Goal: Task Accomplishment & Management: Complete application form

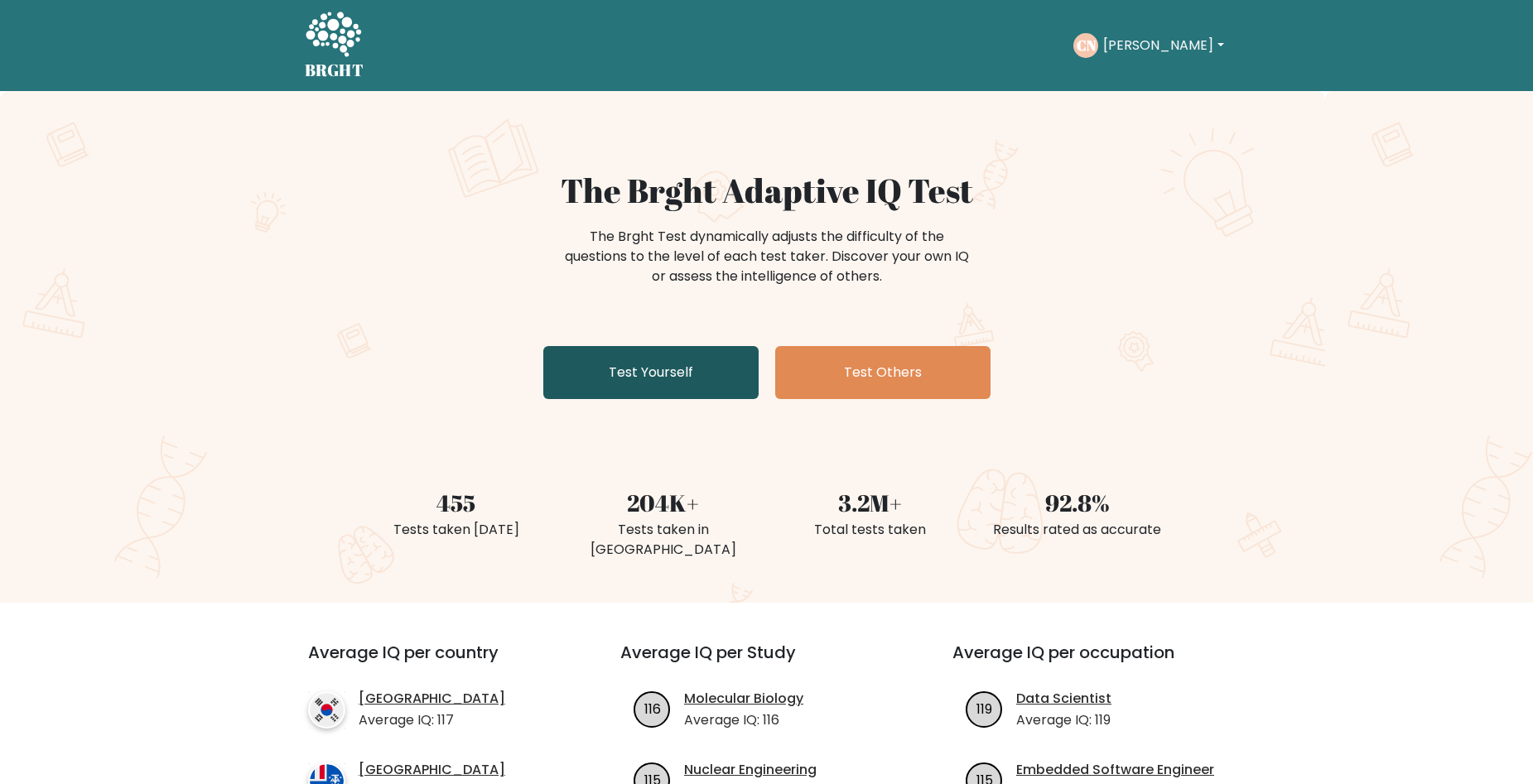
click at [653, 366] on link "Test Yourself" at bounding box center [651, 373] width 215 height 53
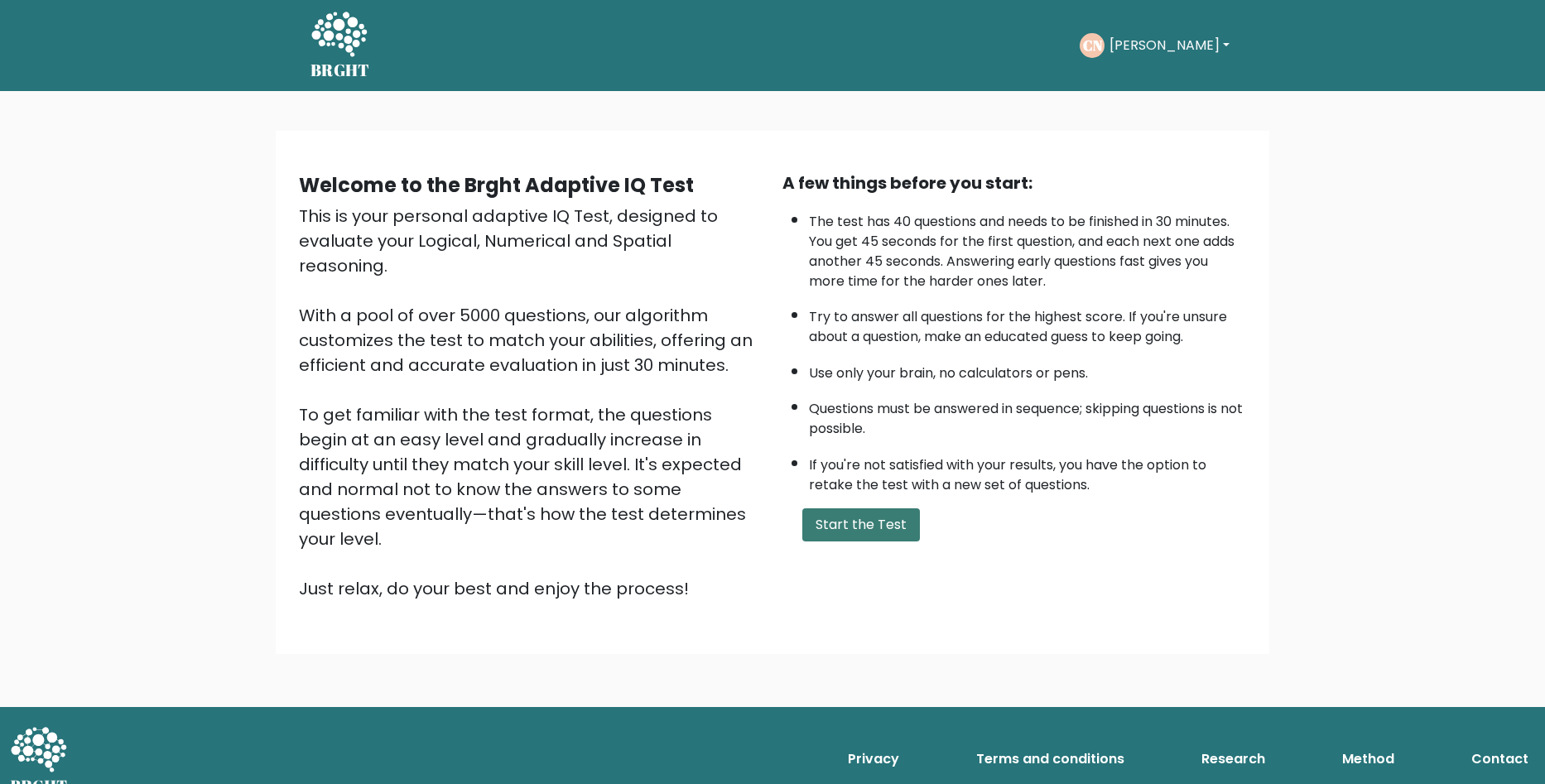
click at [855, 525] on button "Start the Test" at bounding box center [861, 525] width 117 height 33
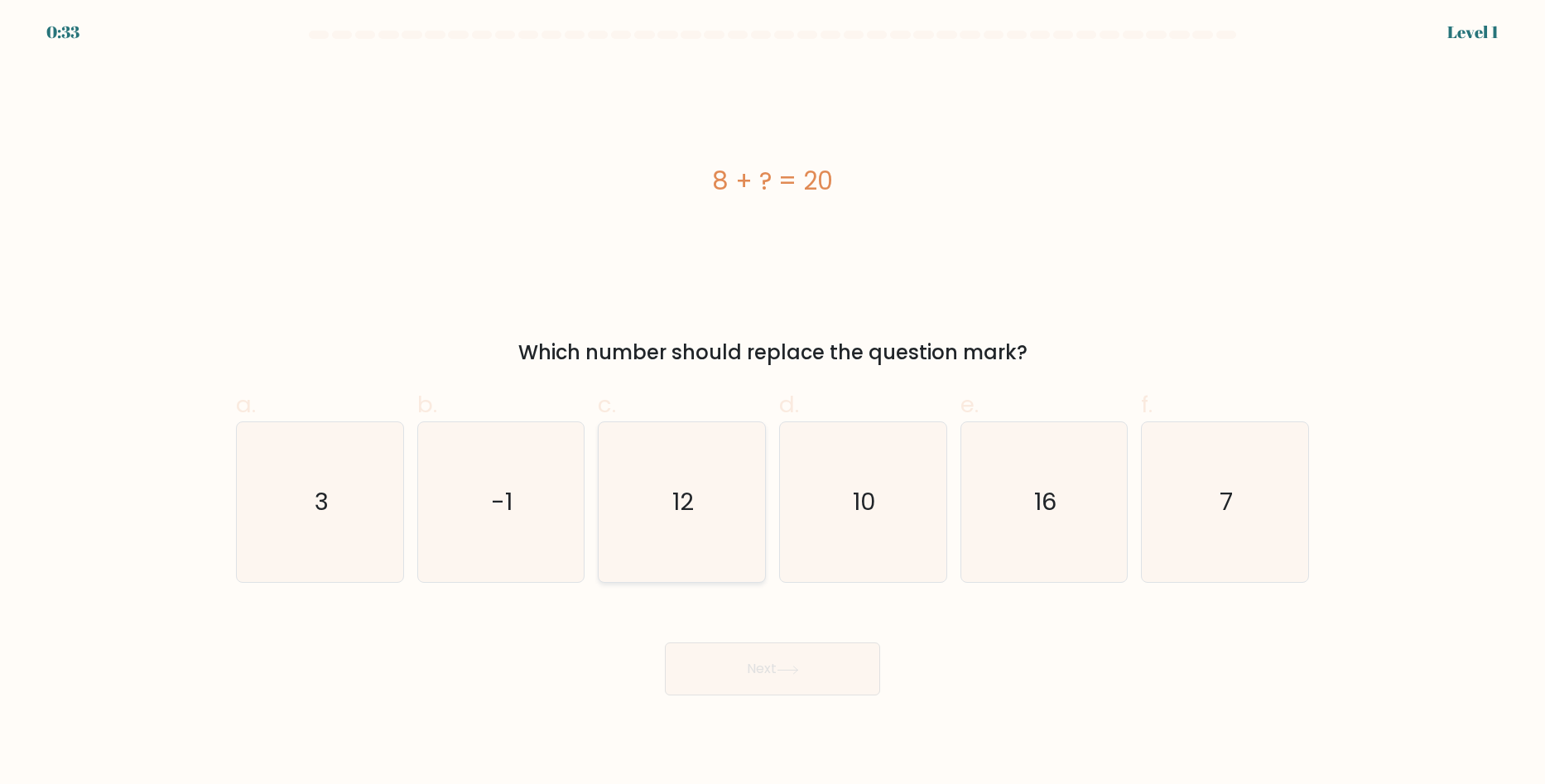
click at [709, 507] on icon "12" at bounding box center [682, 503] width 160 height 160
click at [772, 403] on input "c. 12" at bounding box center [772, 398] width 1 height 11
radio input "true"
click at [764, 670] on button "Next" at bounding box center [772, 669] width 215 height 53
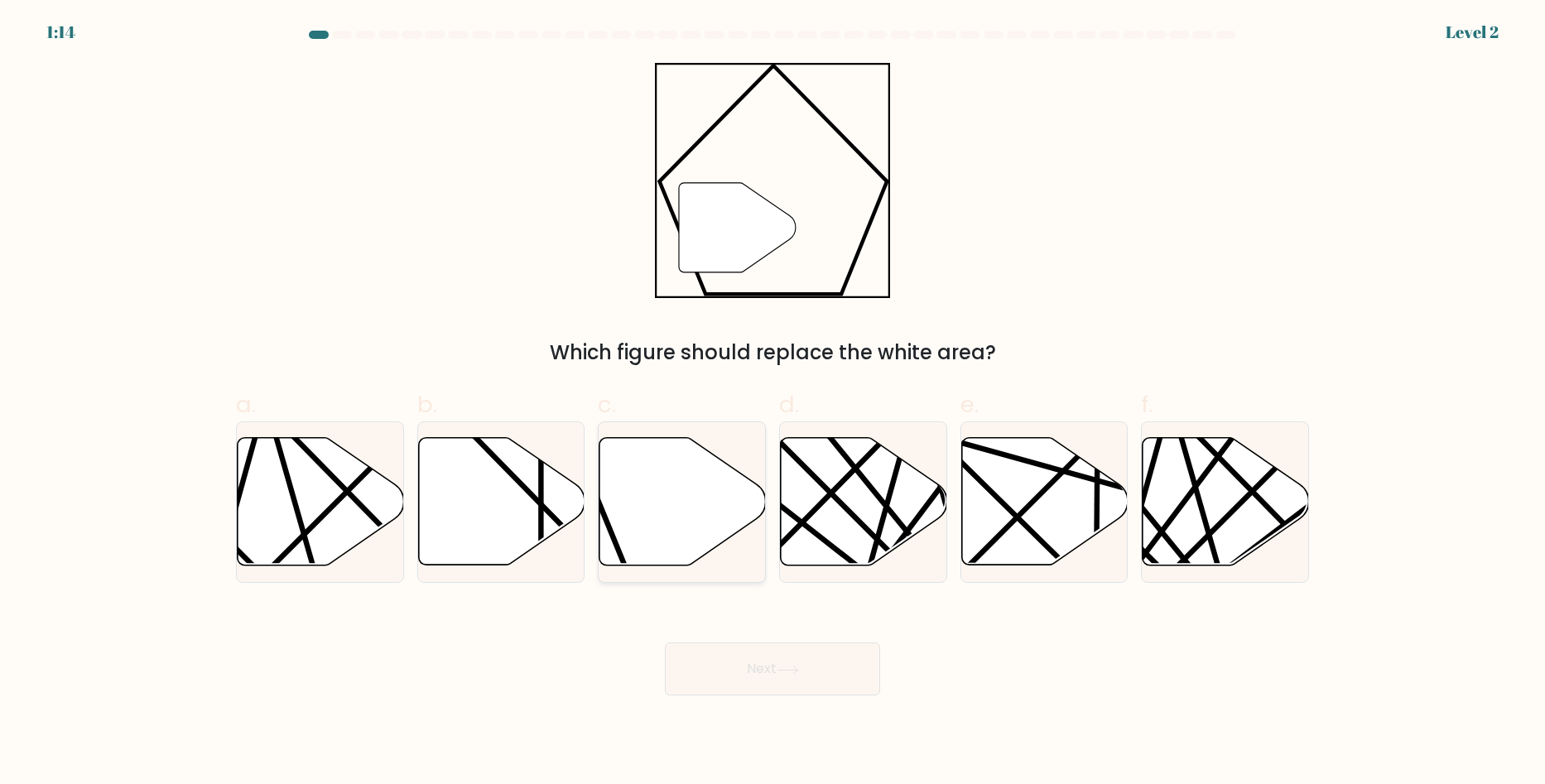
click at [638, 550] on icon at bounding box center [682, 502] width 166 height 128
click at [772, 403] on input "c." at bounding box center [772, 398] width 1 height 11
radio input "true"
click at [756, 667] on button "Next" at bounding box center [772, 669] width 215 height 53
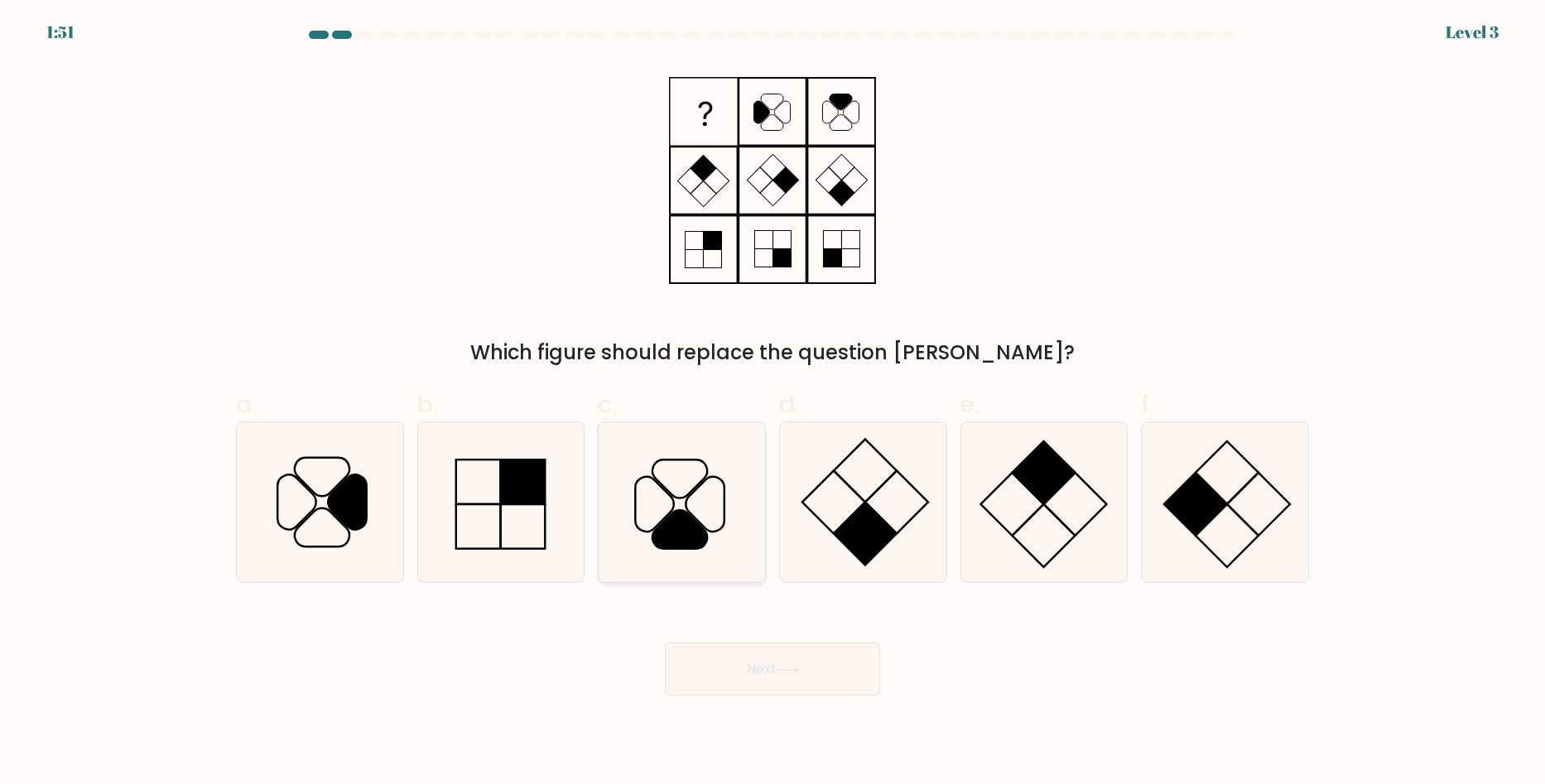
click at [688, 535] on icon at bounding box center [680, 529] width 55 height 38
click at [772, 403] on input "c." at bounding box center [772, 398] width 1 height 11
radio input "true"
click at [746, 658] on button "Next" at bounding box center [772, 669] width 215 height 53
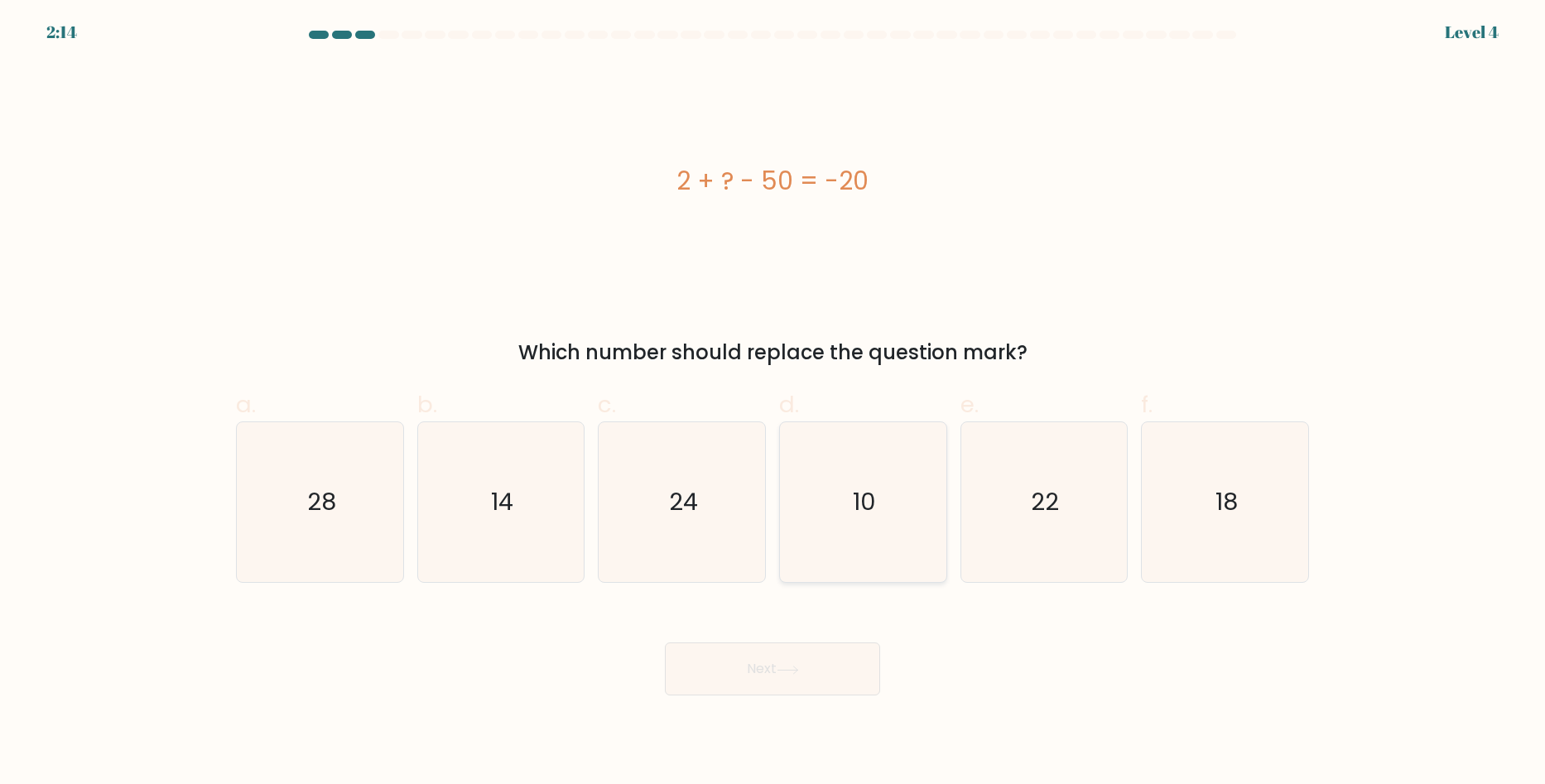
click at [863, 533] on icon "10" at bounding box center [863, 503] width 160 height 160
click at [773, 403] on input "d. 10" at bounding box center [772, 398] width 1 height 11
radio input "true"
click at [782, 675] on button "Next" at bounding box center [772, 669] width 215 height 53
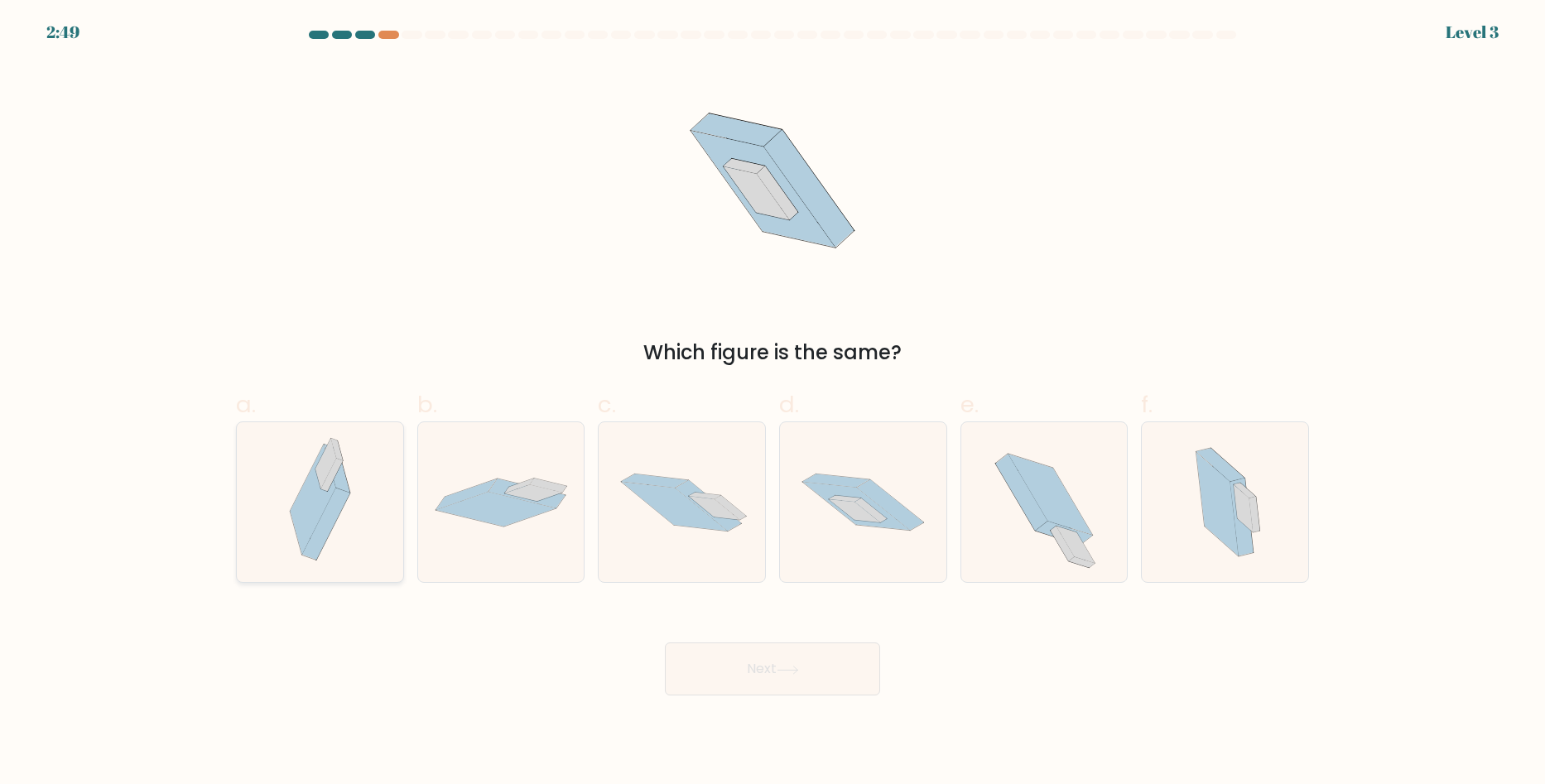
click at [331, 527] on icon at bounding box center [326, 524] width 48 height 71
click at [772, 403] on input "a." at bounding box center [772, 398] width 1 height 11
radio input "true"
click at [741, 655] on button "Next" at bounding box center [772, 669] width 215 height 53
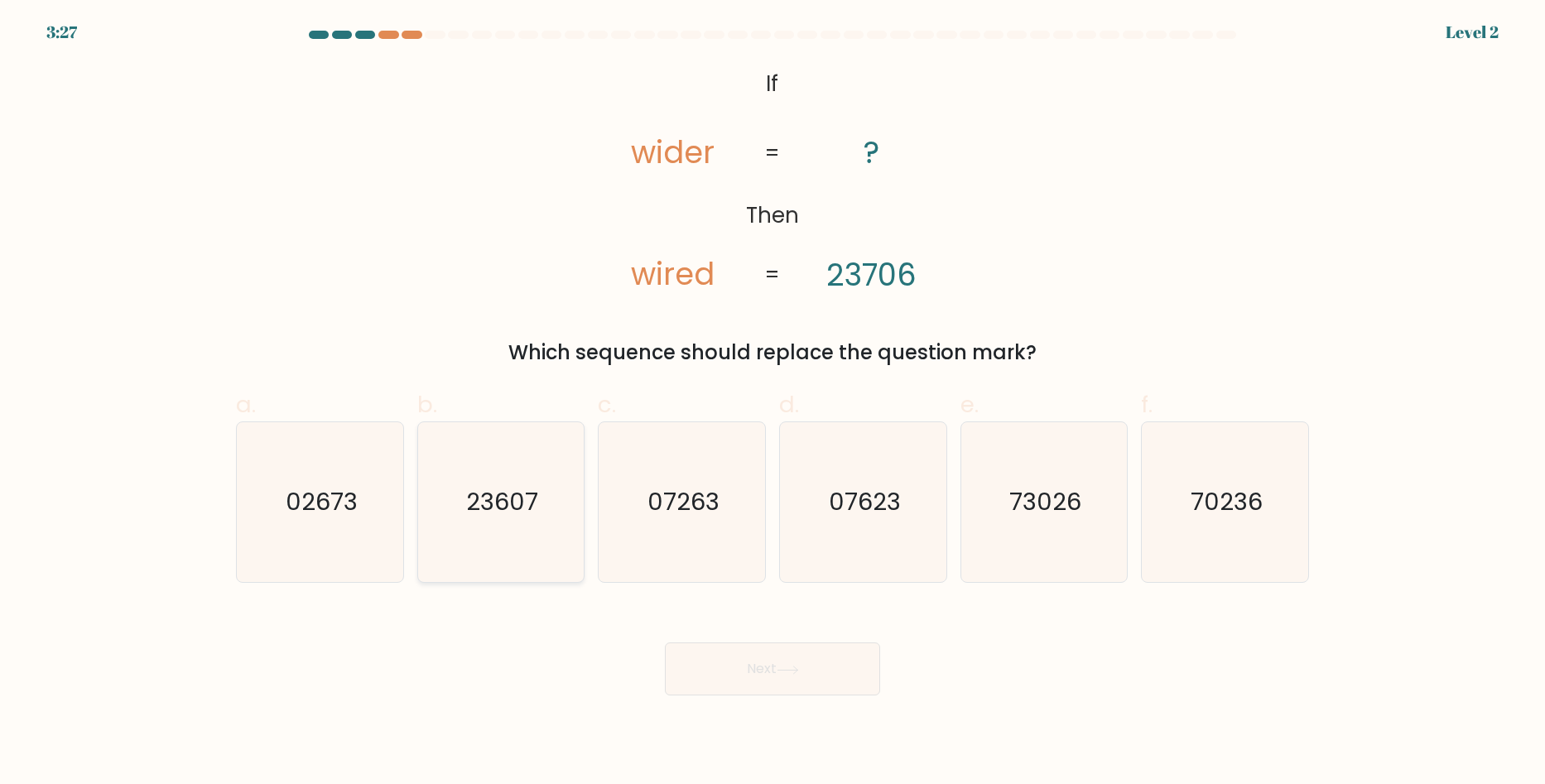
click at [535, 503] on text "23607" at bounding box center [502, 502] width 72 height 33
click at [772, 403] on input "b. 23607" at bounding box center [772, 398] width 1 height 11
radio input "true"
click at [733, 660] on button "Next" at bounding box center [772, 669] width 215 height 53
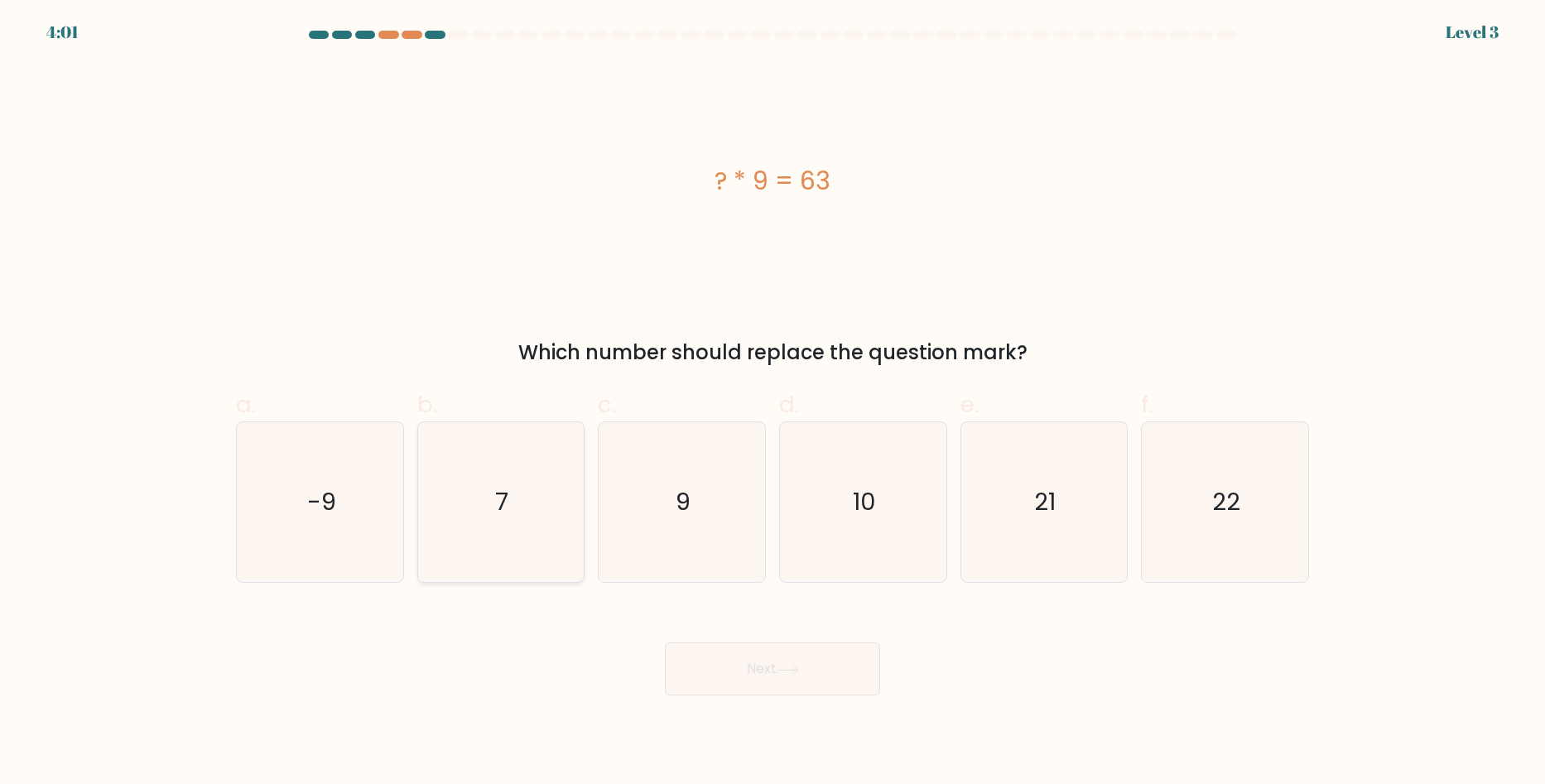
click at [498, 511] on text "7" at bounding box center [503, 502] width 13 height 33
click at [772, 403] on input "b. 7" at bounding box center [772, 398] width 1 height 11
radio input "true"
click at [725, 672] on button "Next" at bounding box center [772, 669] width 215 height 53
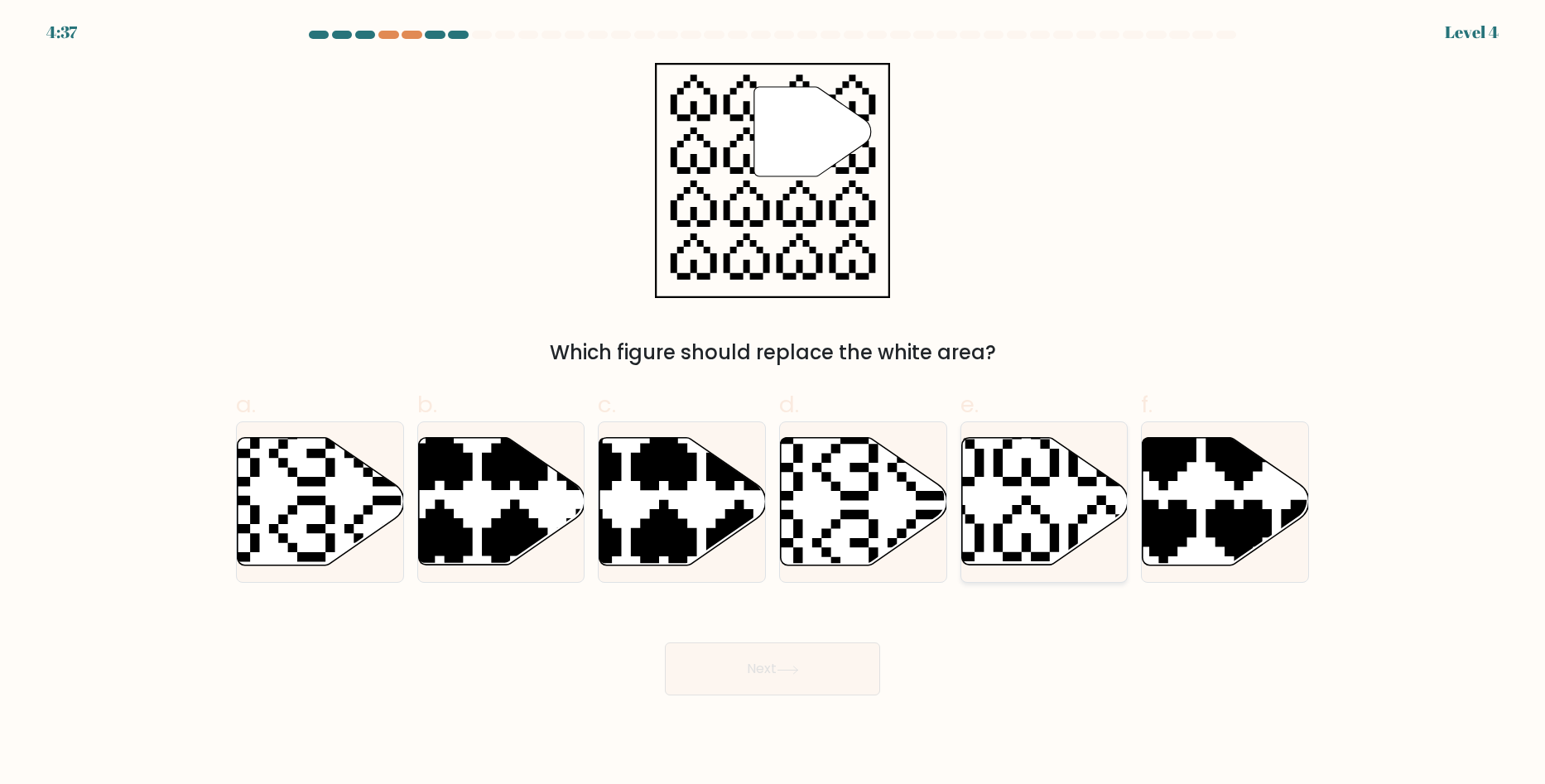
click at [1025, 501] on icon at bounding box center [988, 566] width 292 height 292
click at [773, 403] on input "e." at bounding box center [772, 398] width 1 height 11
radio input "true"
click at [758, 665] on button "Next" at bounding box center [772, 669] width 215 height 53
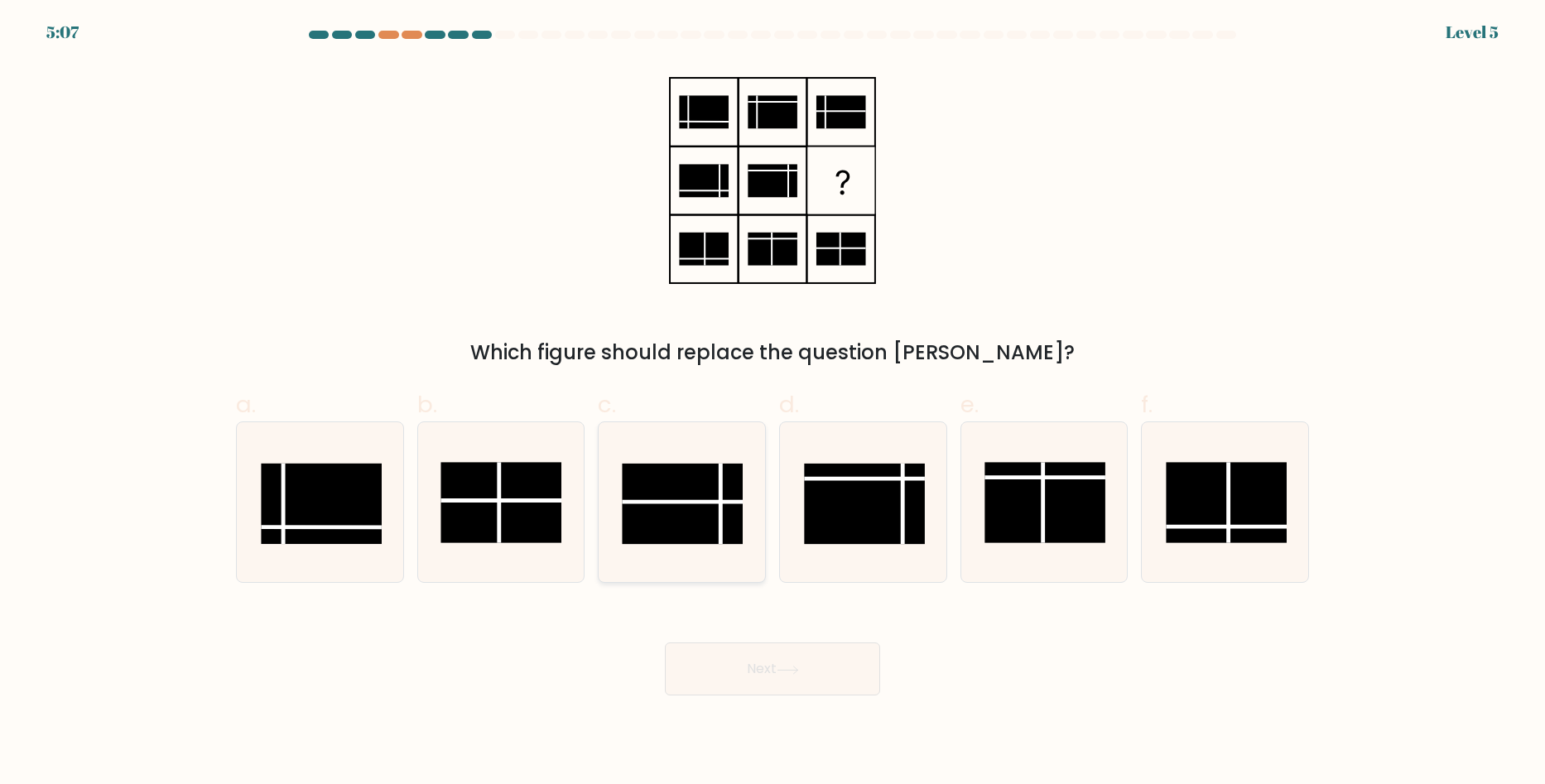
click at [692, 514] on rect at bounding box center [683, 503] width 121 height 80
click at [772, 403] on input "c." at bounding box center [772, 398] width 1 height 11
radio input "true"
click at [776, 671] on button "Next" at bounding box center [772, 669] width 215 height 53
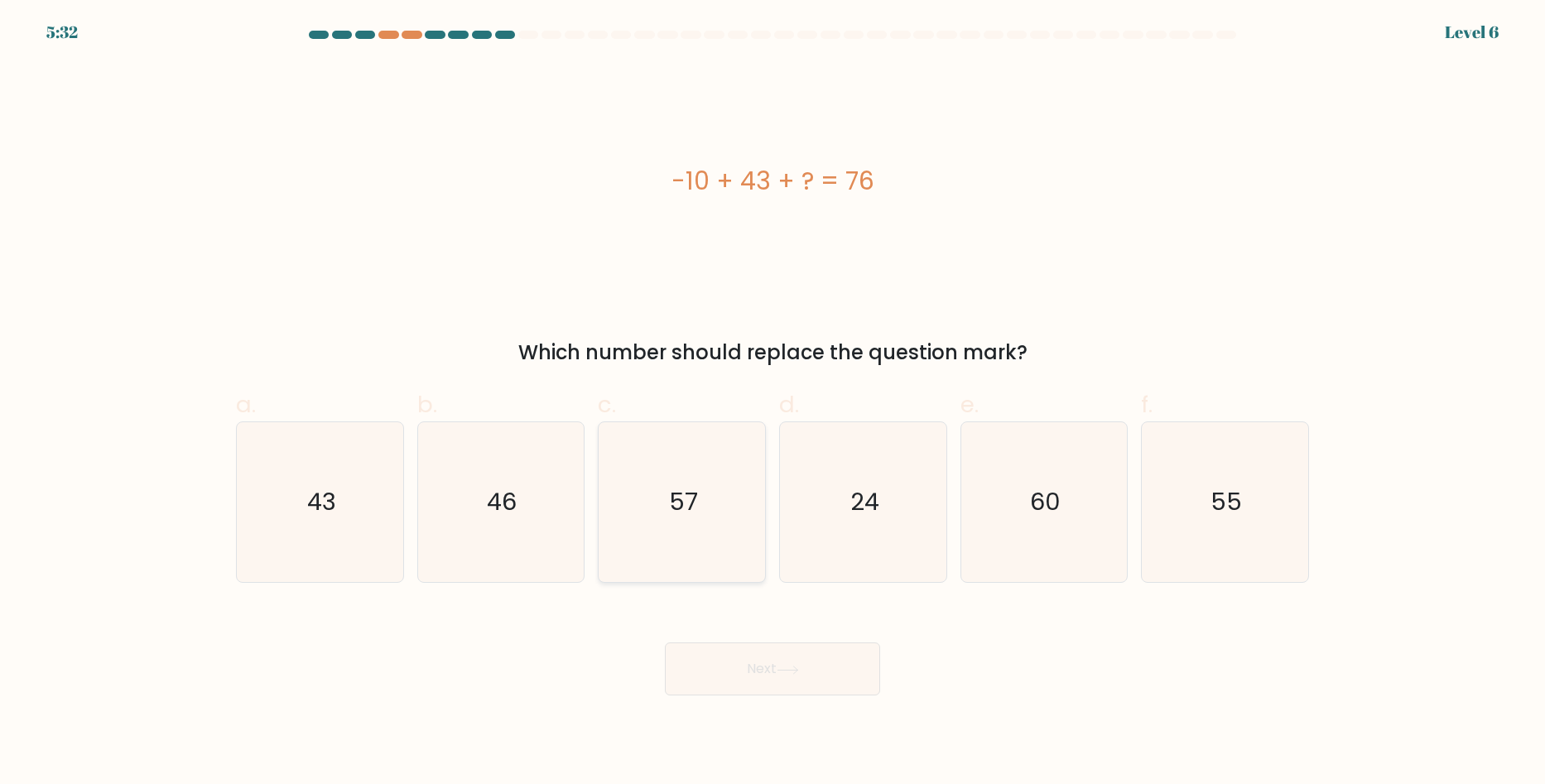
click at [674, 506] on text "57" at bounding box center [684, 502] width 29 height 33
click at [772, 403] on input "c. 57" at bounding box center [772, 398] width 1 height 11
radio input "true"
click at [782, 673] on icon at bounding box center [788, 670] width 22 height 9
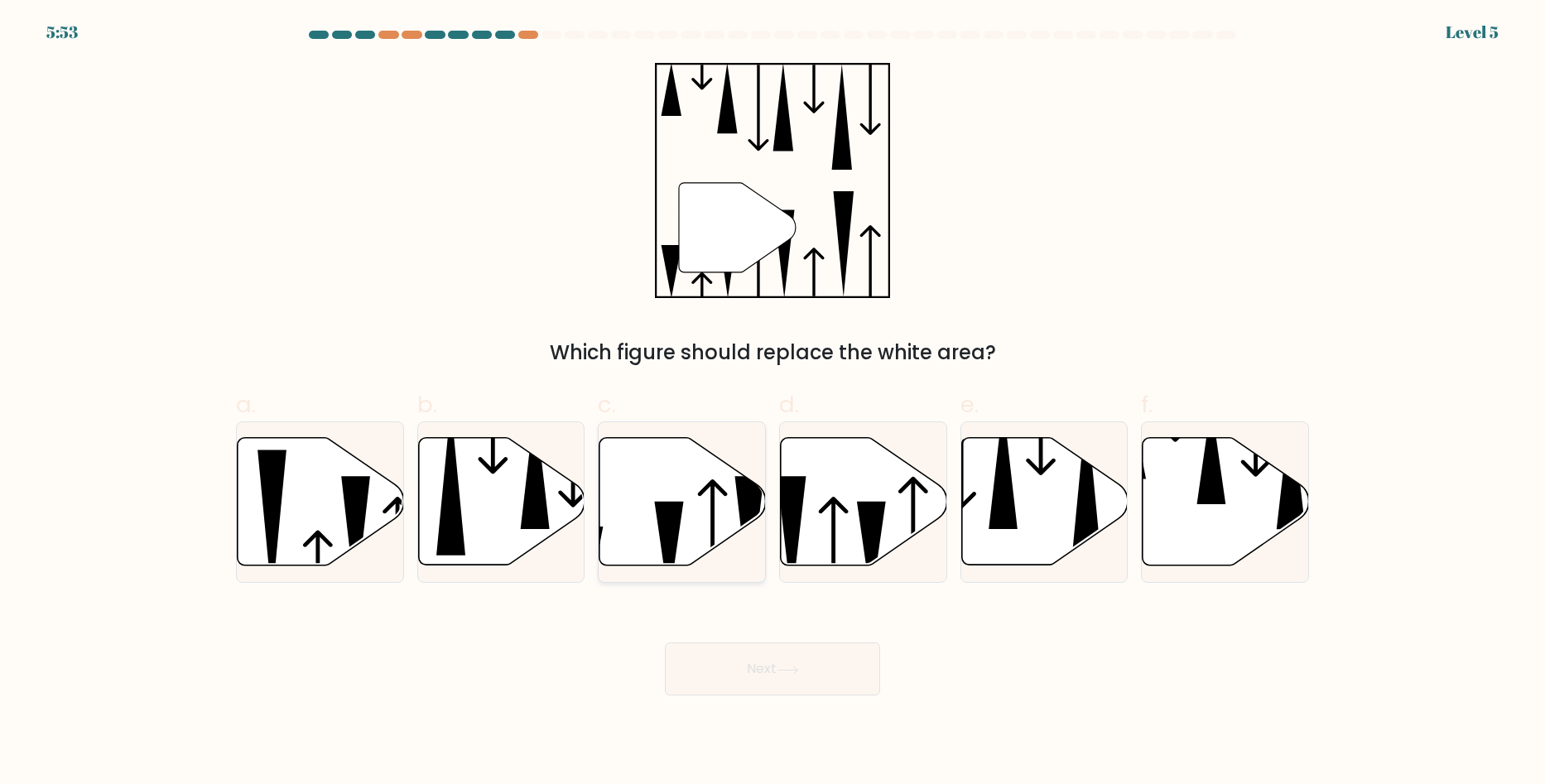
click at [658, 503] on icon at bounding box center [670, 551] width 29 height 100
click at [772, 403] on input "c." at bounding box center [772, 398] width 1 height 11
radio input "true"
click at [734, 658] on button "Next" at bounding box center [772, 669] width 215 height 53
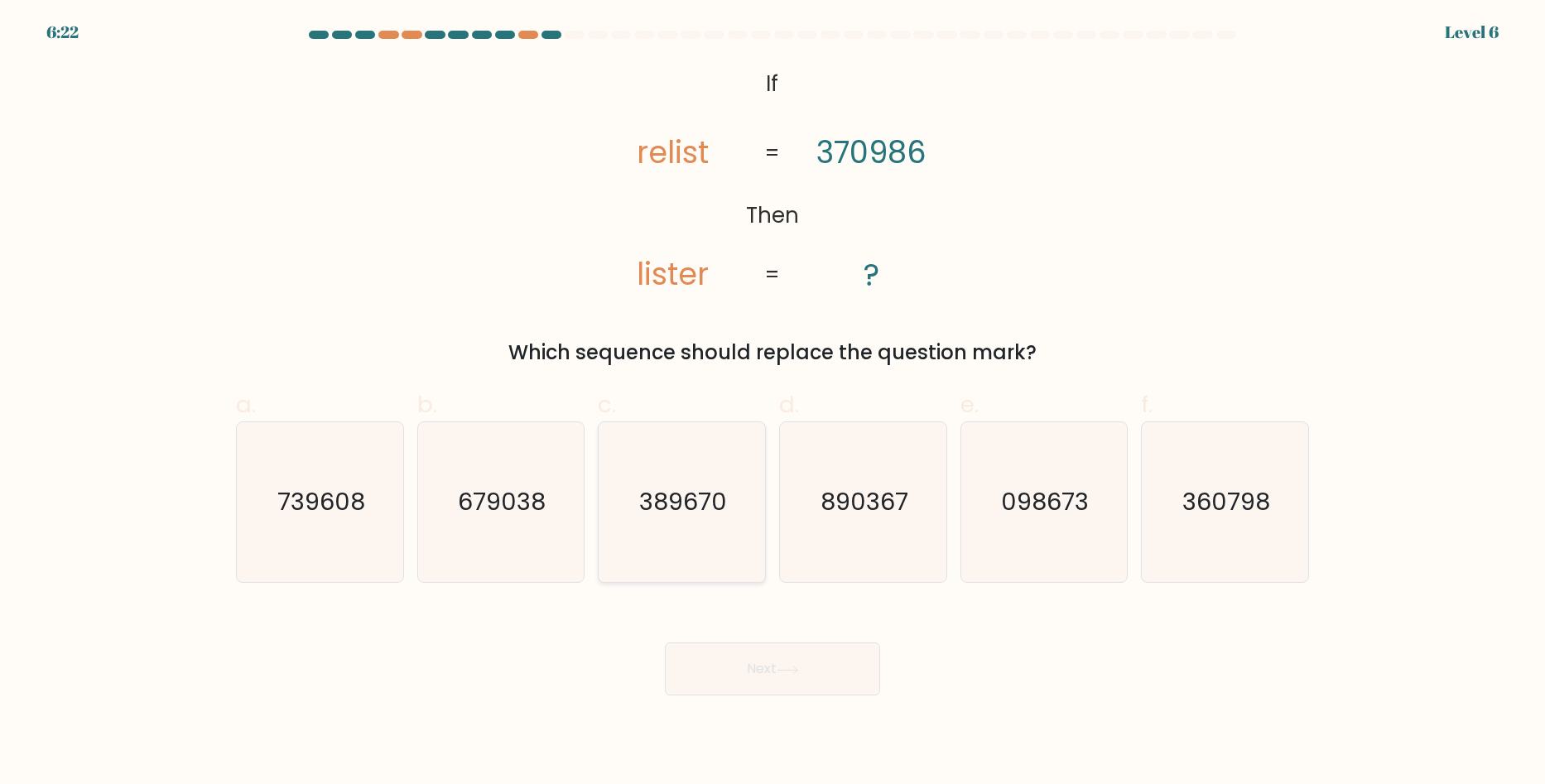
click at [656, 525] on icon "389670" at bounding box center [682, 503] width 160 height 160
click at [772, 403] on input "c. 389670" at bounding box center [772, 398] width 1 height 11
radio input "true"
click at [756, 677] on button "Next" at bounding box center [772, 669] width 215 height 53
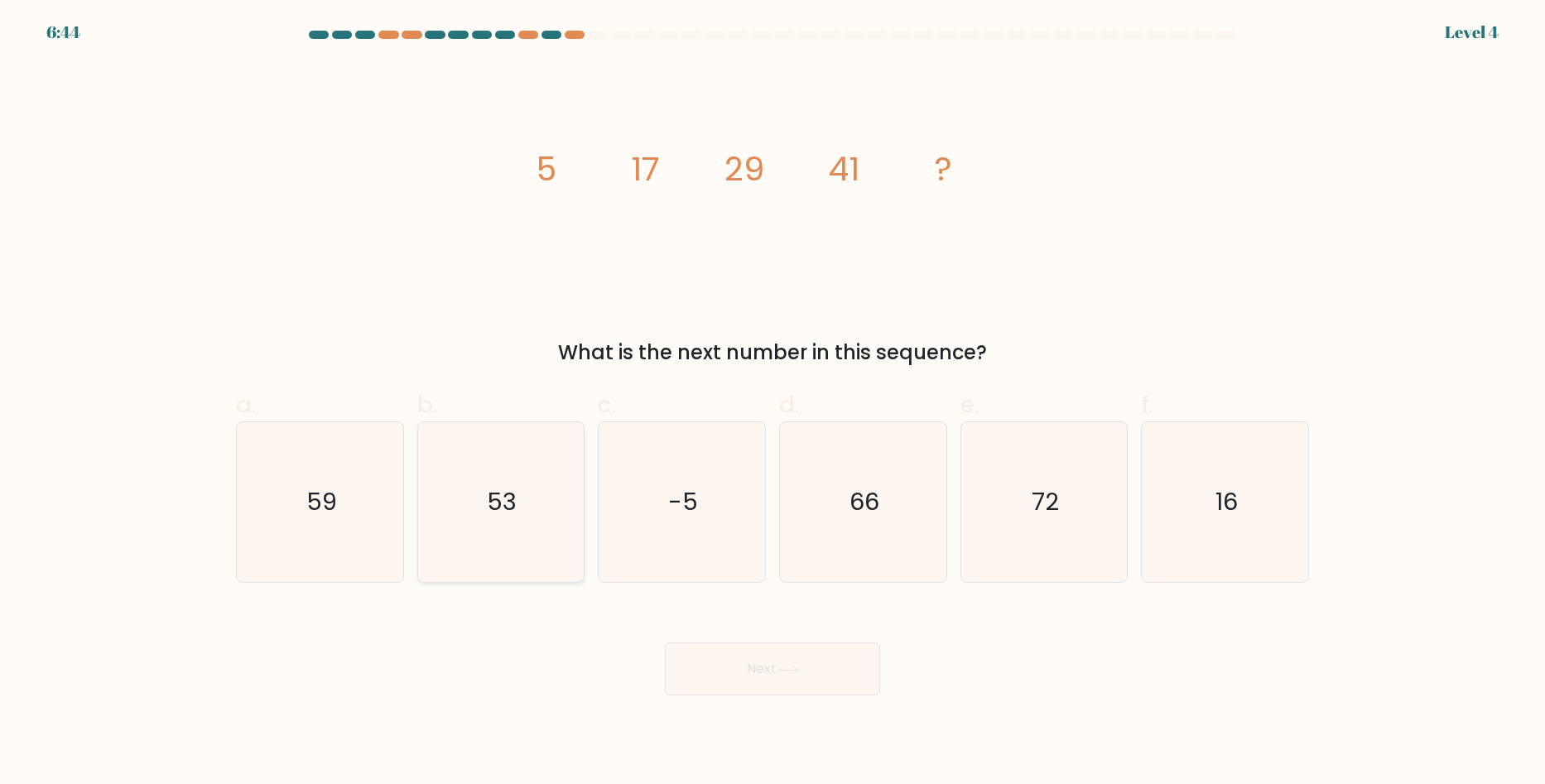
click at [499, 501] on text "53" at bounding box center [503, 502] width 30 height 33
click at [772, 403] on input "b. 53" at bounding box center [772, 398] width 1 height 11
radio input "true"
click at [741, 673] on button "Next" at bounding box center [772, 669] width 215 height 53
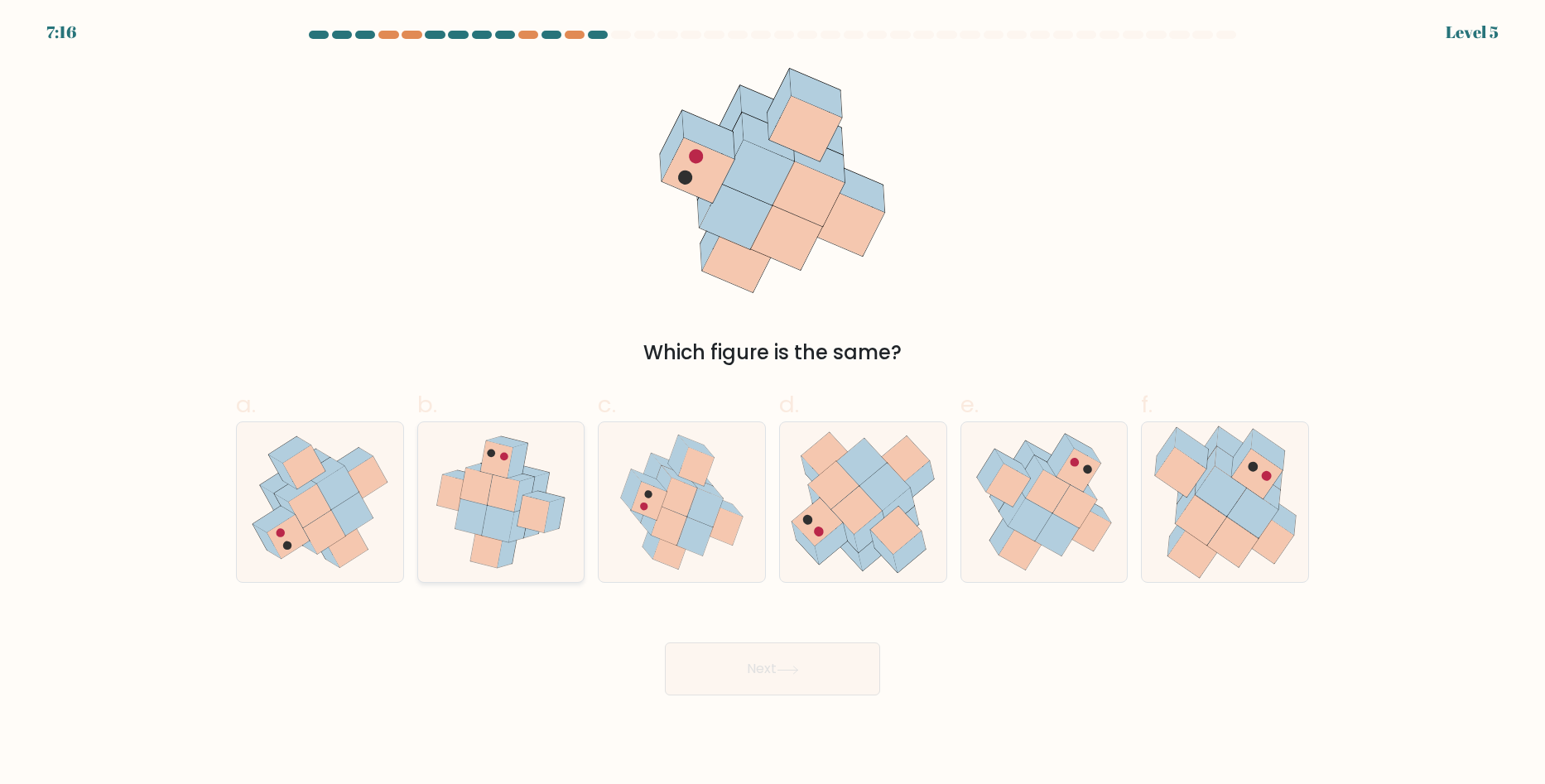
click at [488, 472] on icon at bounding box center [497, 460] width 32 height 37
click at [772, 403] on input "b." at bounding box center [772, 398] width 1 height 11
radio input "true"
click at [802, 678] on button "Next" at bounding box center [772, 669] width 215 height 53
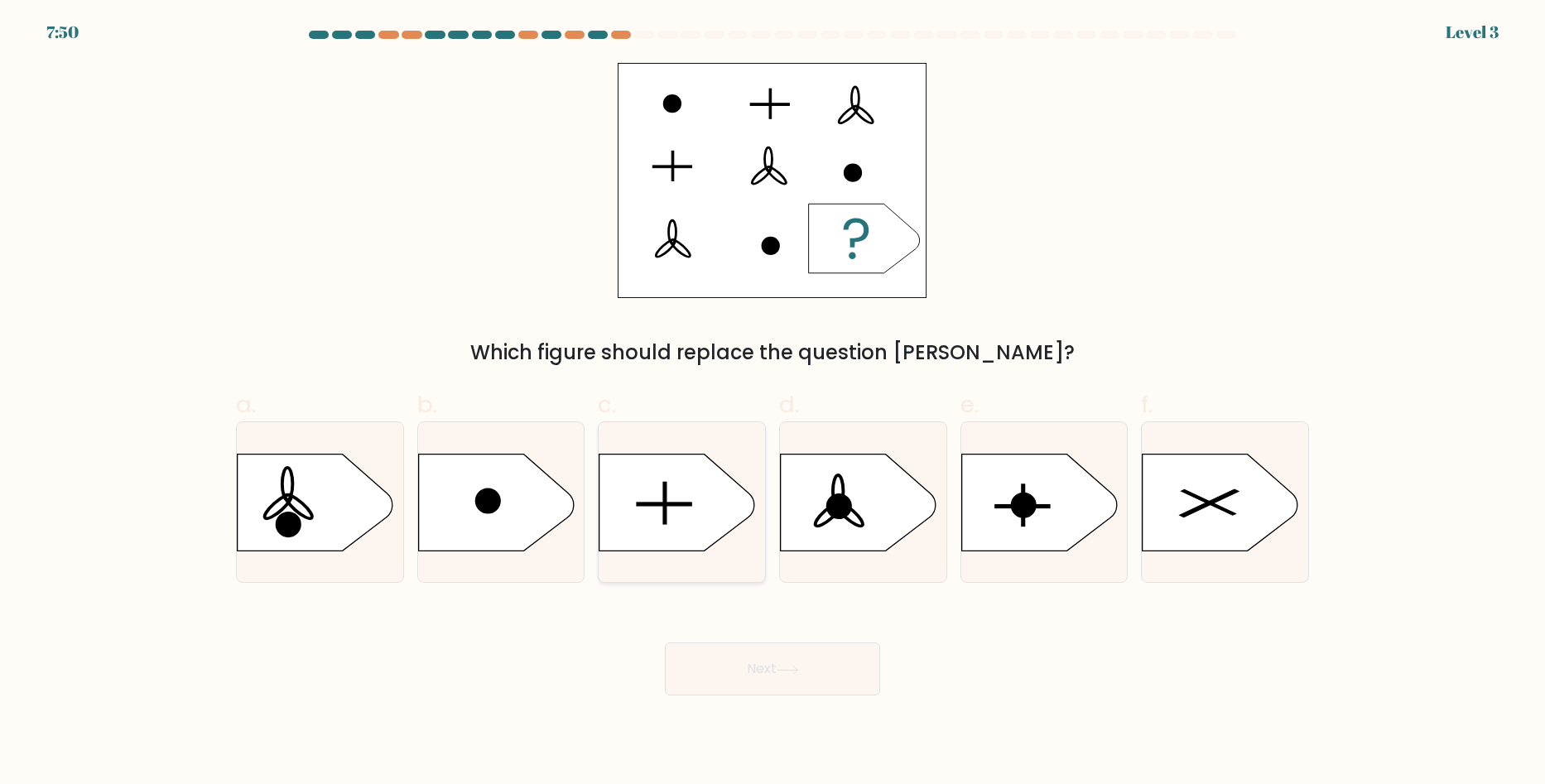
click at [651, 478] on icon at bounding box center [677, 502] width 155 height 97
click at [772, 403] on input "c." at bounding box center [772, 398] width 1 height 11
radio input "true"
click at [774, 645] on button "Next" at bounding box center [772, 669] width 215 height 53
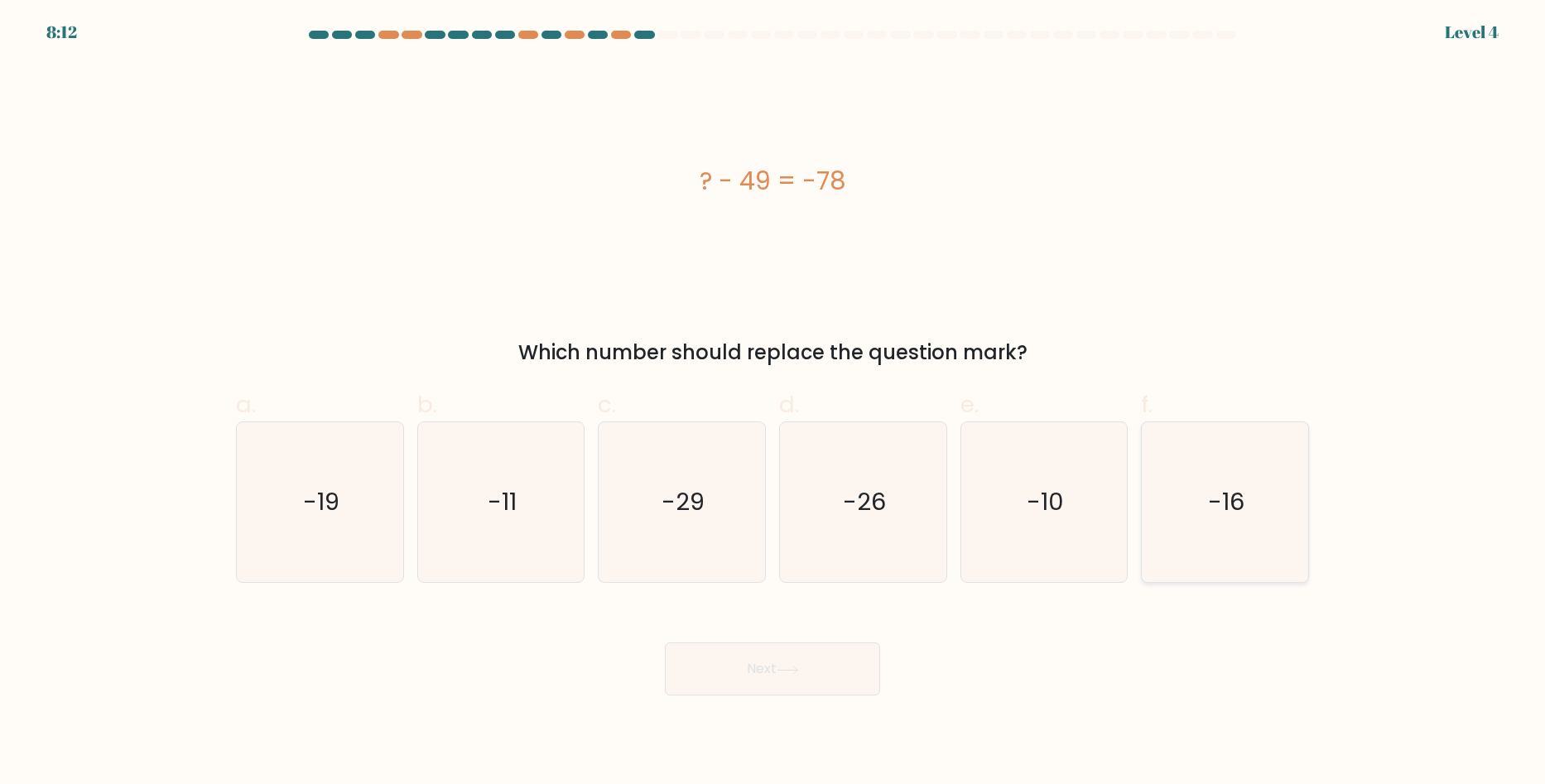
click at [1245, 483] on icon "-16" at bounding box center [1225, 503] width 160 height 160
click at [773, 403] on input "f. -16" at bounding box center [772, 398] width 1 height 11
radio input "true"
click at [765, 667] on button "Next" at bounding box center [772, 669] width 215 height 53
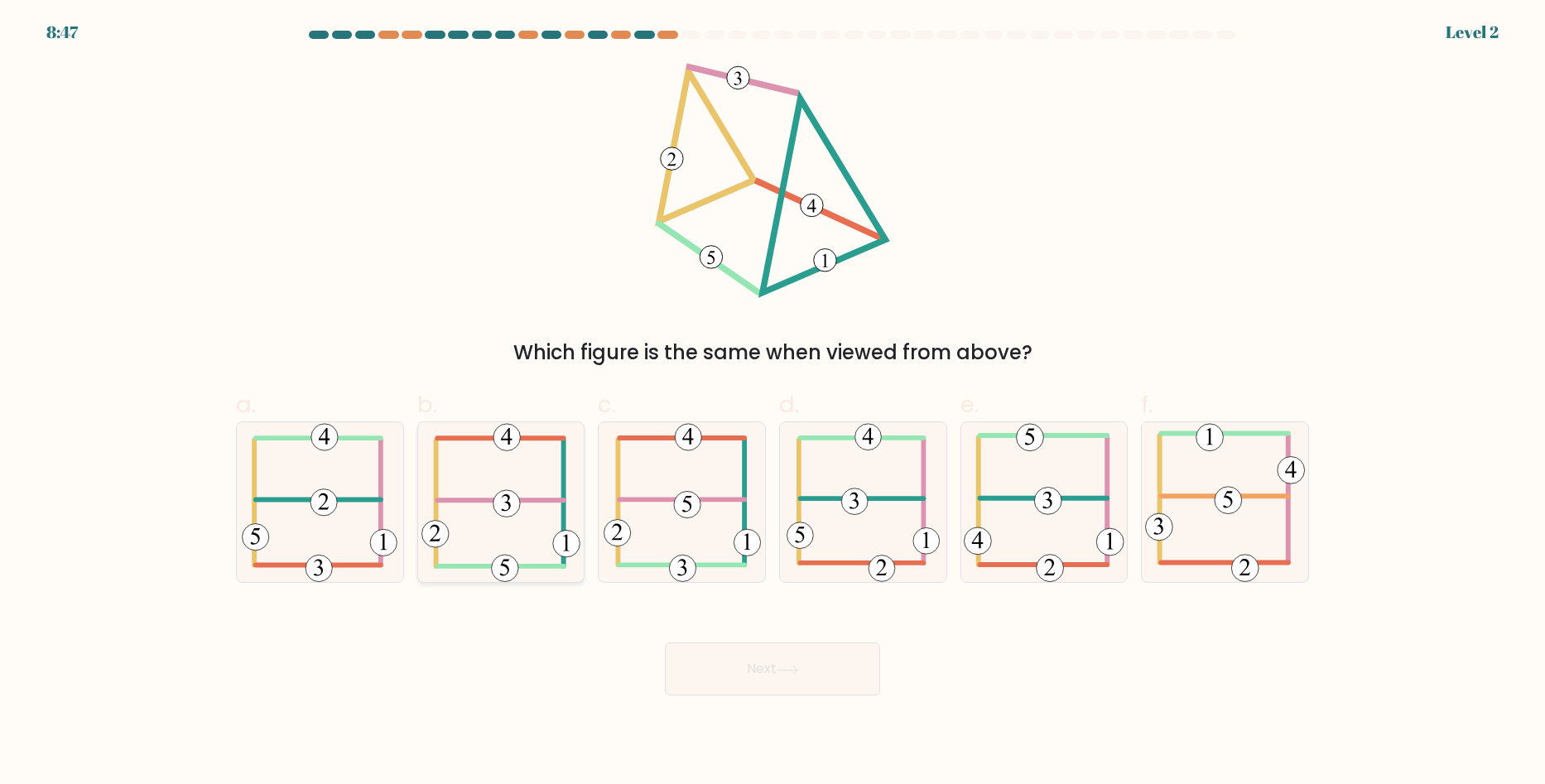
click at [495, 518] on icon at bounding box center [501, 503] width 159 height 160
click at [772, 403] on input "b." at bounding box center [772, 398] width 1 height 11
radio input "true"
click at [711, 666] on button "Next" at bounding box center [772, 669] width 215 height 53
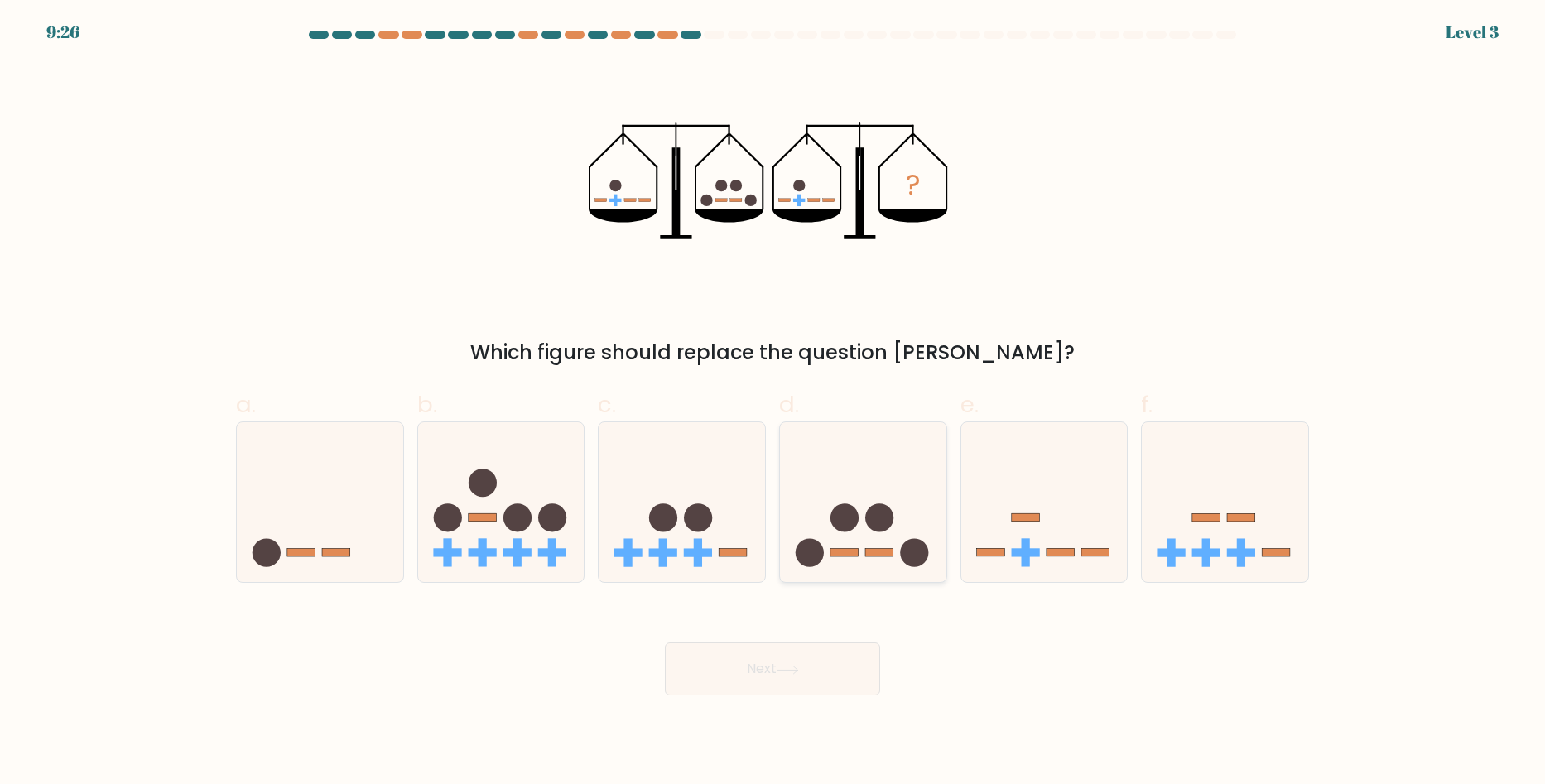
click at [848, 509] on circle at bounding box center [844, 518] width 28 height 28
click at [773, 403] on input "d." at bounding box center [772, 398] width 1 height 11
radio input "true"
click at [815, 645] on button "Next" at bounding box center [772, 669] width 215 height 53
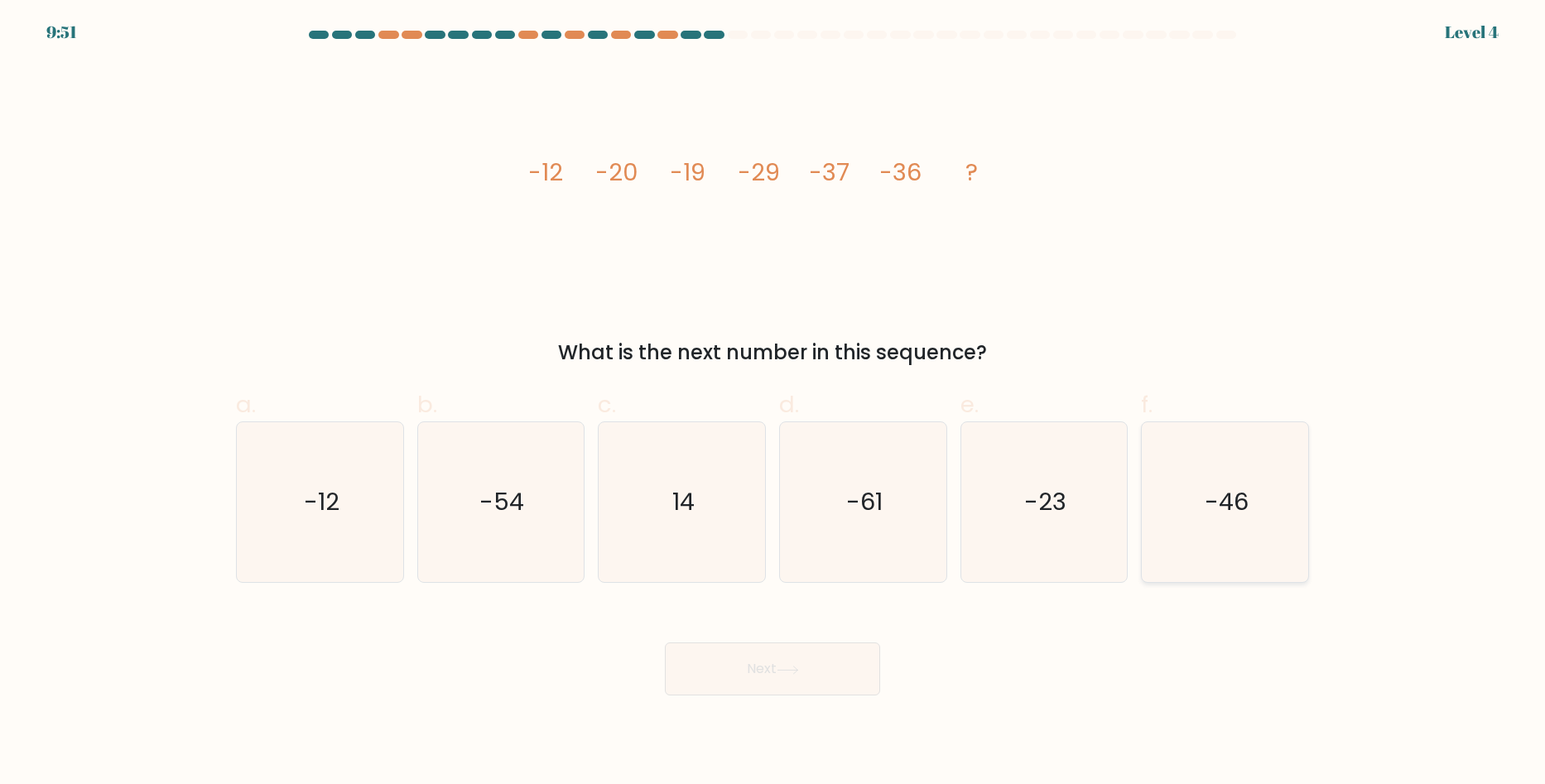
click at [1194, 520] on icon "-46" at bounding box center [1225, 503] width 160 height 160
click at [773, 403] on input "f. -46" at bounding box center [772, 398] width 1 height 11
radio input "true"
click at [781, 667] on icon at bounding box center [788, 670] width 22 height 9
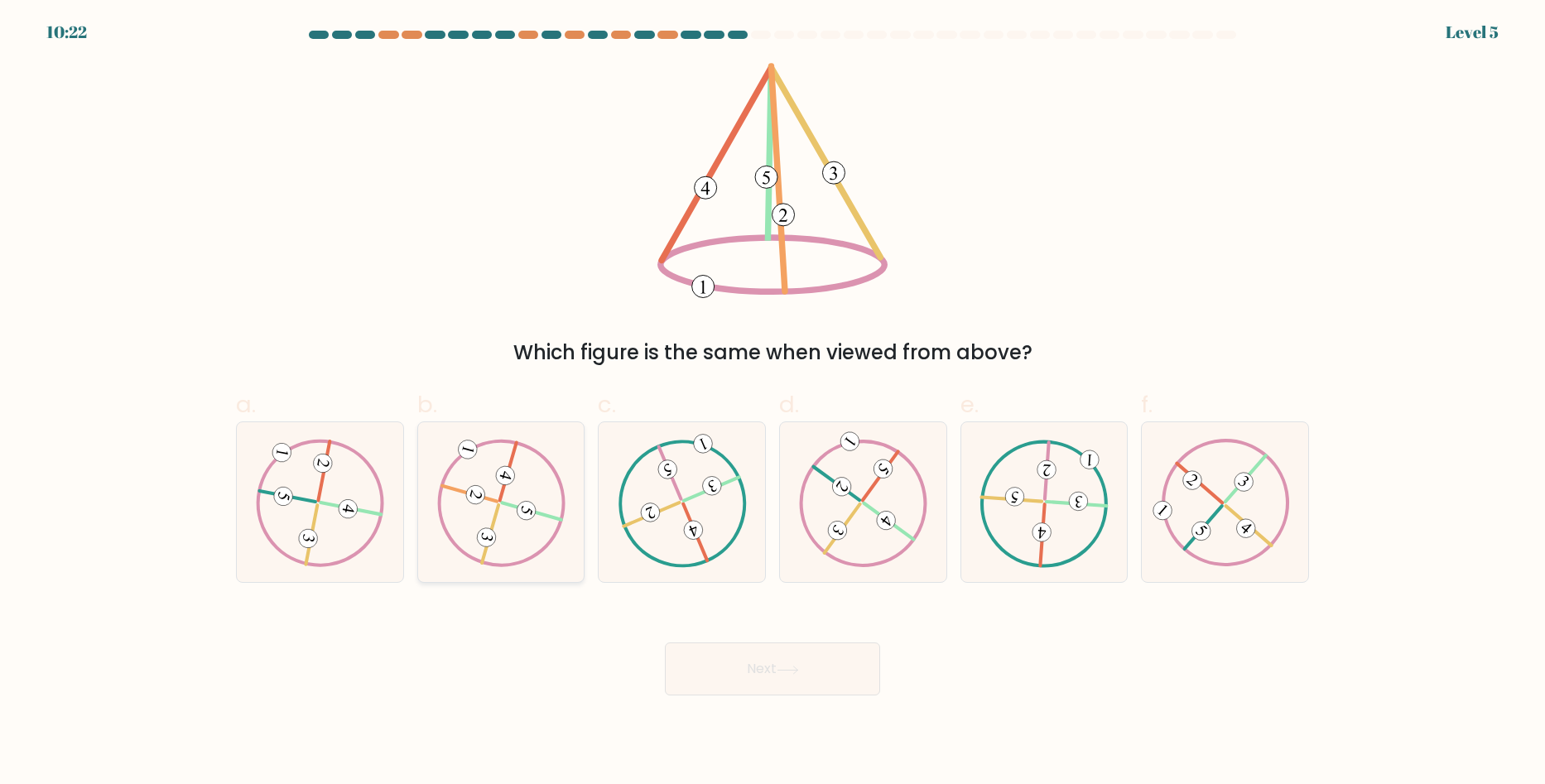
click at [526, 516] on 732 at bounding box center [527, 511] width 23 height 23
click at [772, 403] on input "b." at bounding box center [772, 398] width 1 height 11
radio input "true"
click at [760, 674] on button "Next" at bounding box center [772, 669] width 215 height 53
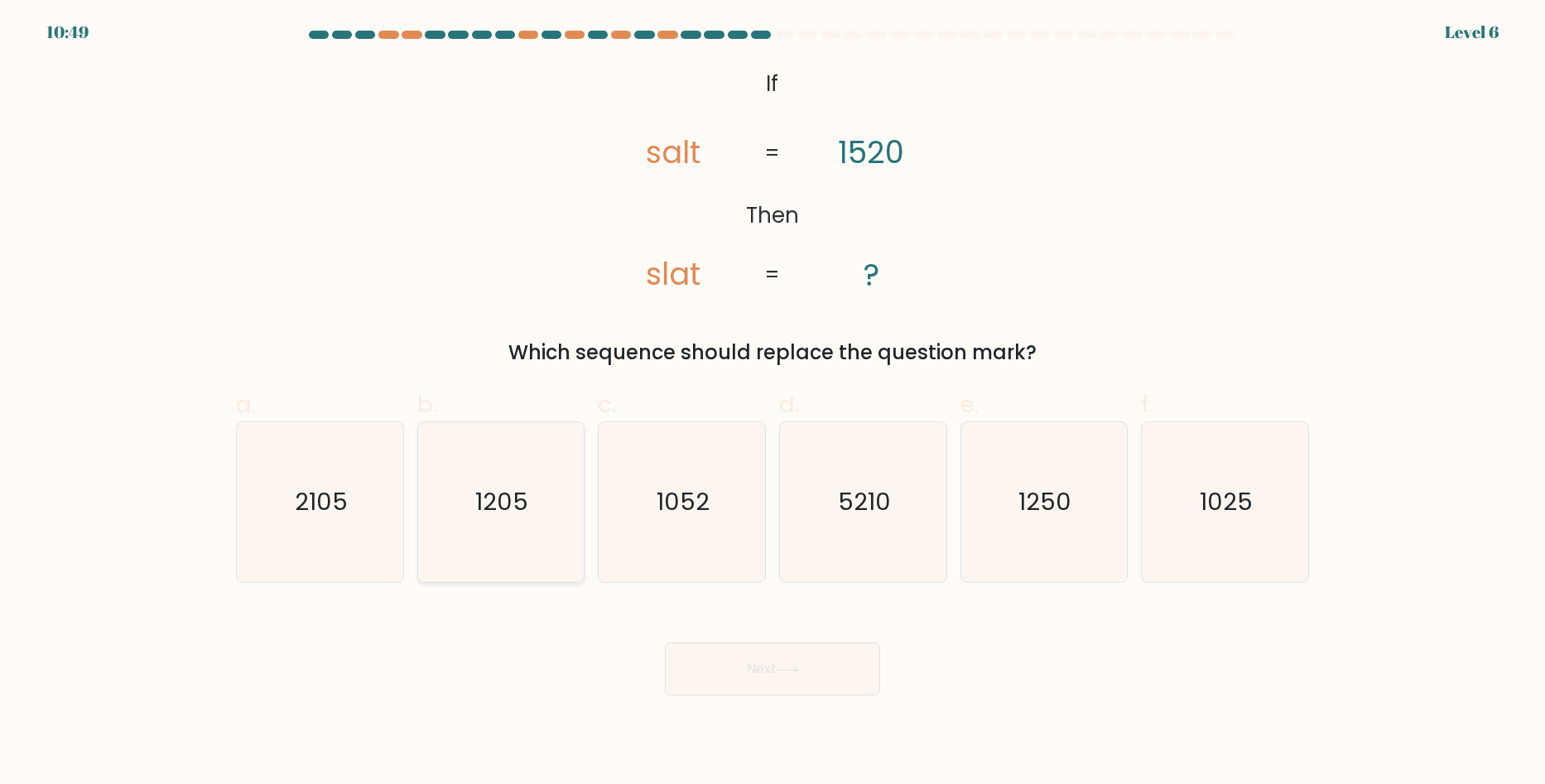
click at [519, 479] on icon "1205" at bounding box center [501, 503] width 160 height 160
click at [772, 403] on input "b. 1205" at bounding box center [772, 398] width 1 height 11
radio input "true"
click at [747, 679] on button "Next" at bounding box center [772, 669] width 215 height 53
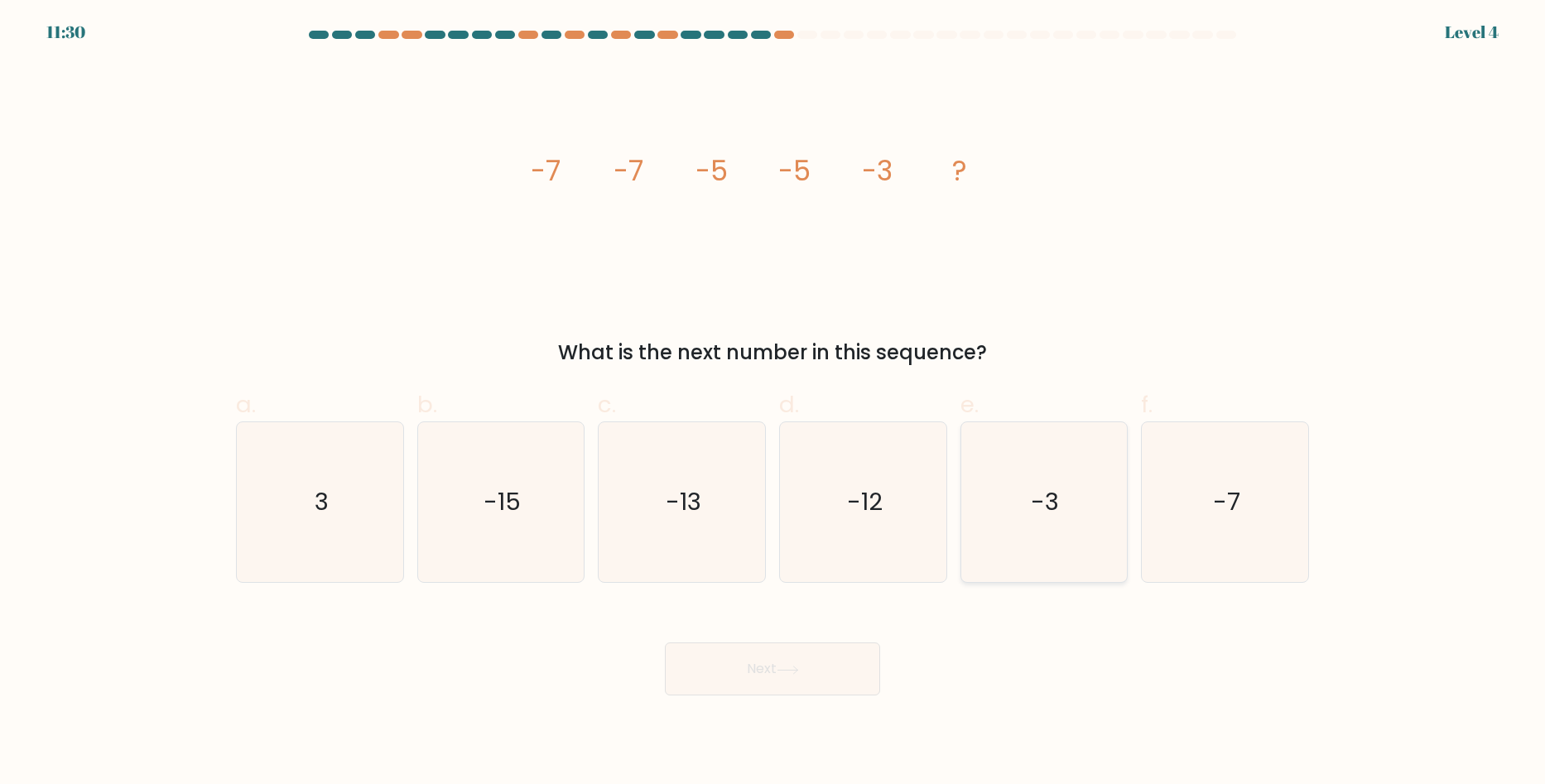
click at [1066, 507] on icon "-3" at bounding box center [1044, 503] width 160 height 160
click at [773, 403] on input "e. -3" at bounding box center [772, 398] width 1 height 11
radio input "true"
click at [785, 677] on button "Next" at bounding box center [772, 669] width 215 height 53
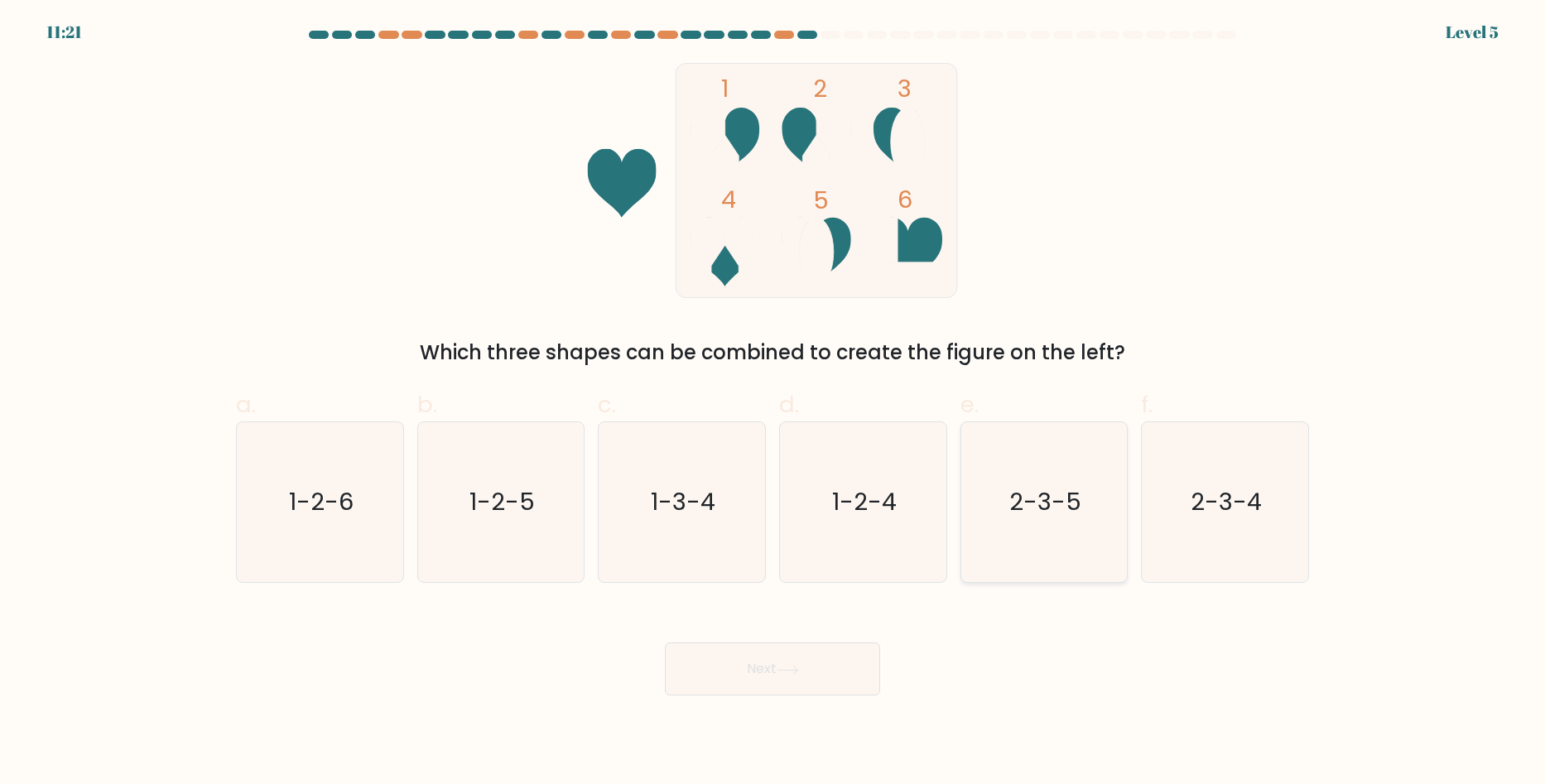
click at [1034, 537] on icon "2-3-5" at bounding box center [1044, 503] width 160 height 160
click at [773, 403] on input "e. 2-3-5" at bounding box center [772, 398] width 1 height 11
radio input "true"
click at [818, 663] on button "Next" at bounding box center [772, 669] width 215 height 53
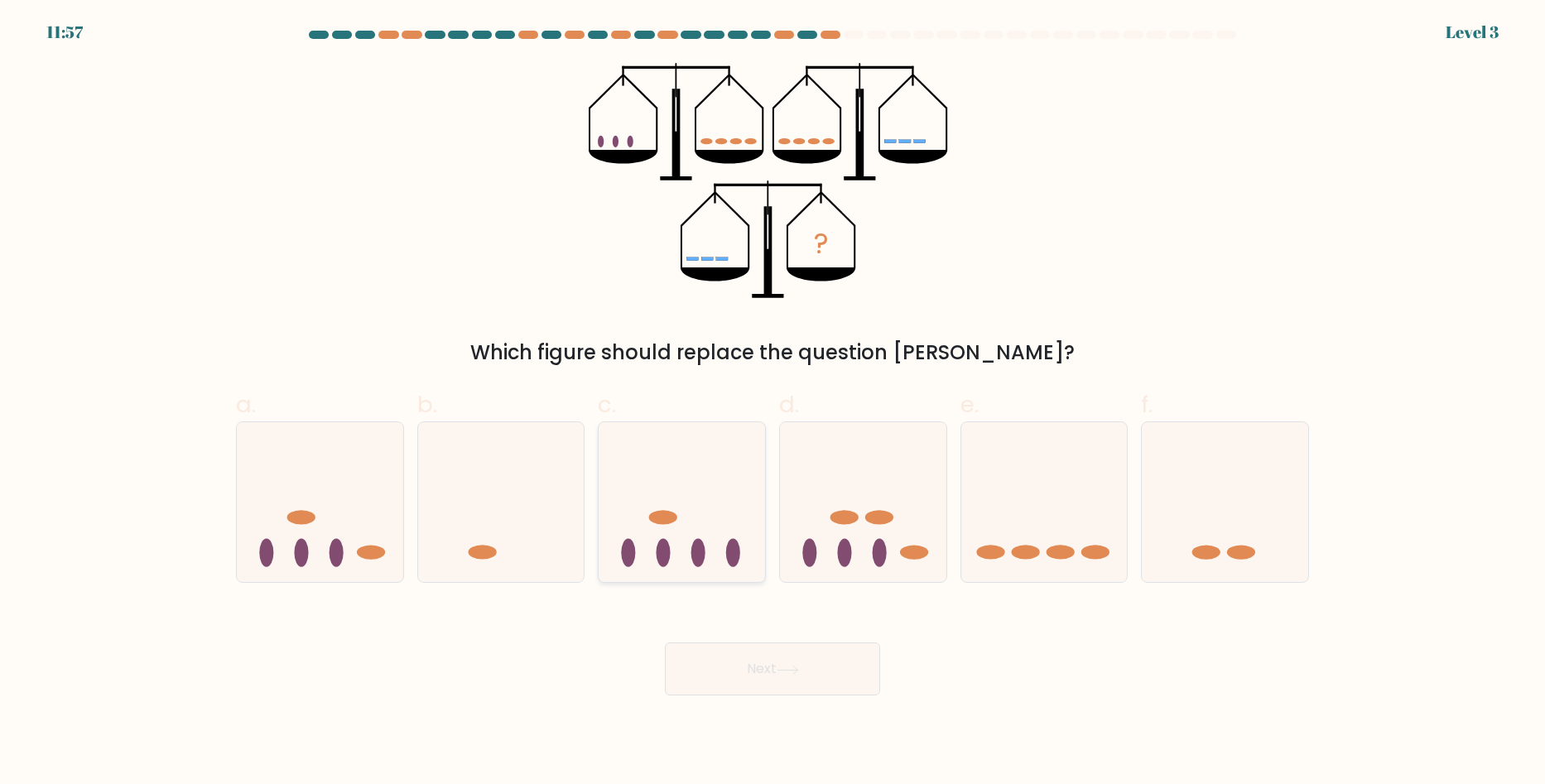
drag, startPoint x: 725, startPoint y: 542, endPoint x: 695, endPoint y: 541, distance: 30.0
click at [695, 541] on icon at bounding box center [681, 503] width 166 height 138
click at [772, 403] on input "c." at bounding box center [772, 398] width 1 height 11
radio input "true"
click at [695, 541] on ellipse at bounding box center [699, 552] width 14 height 28
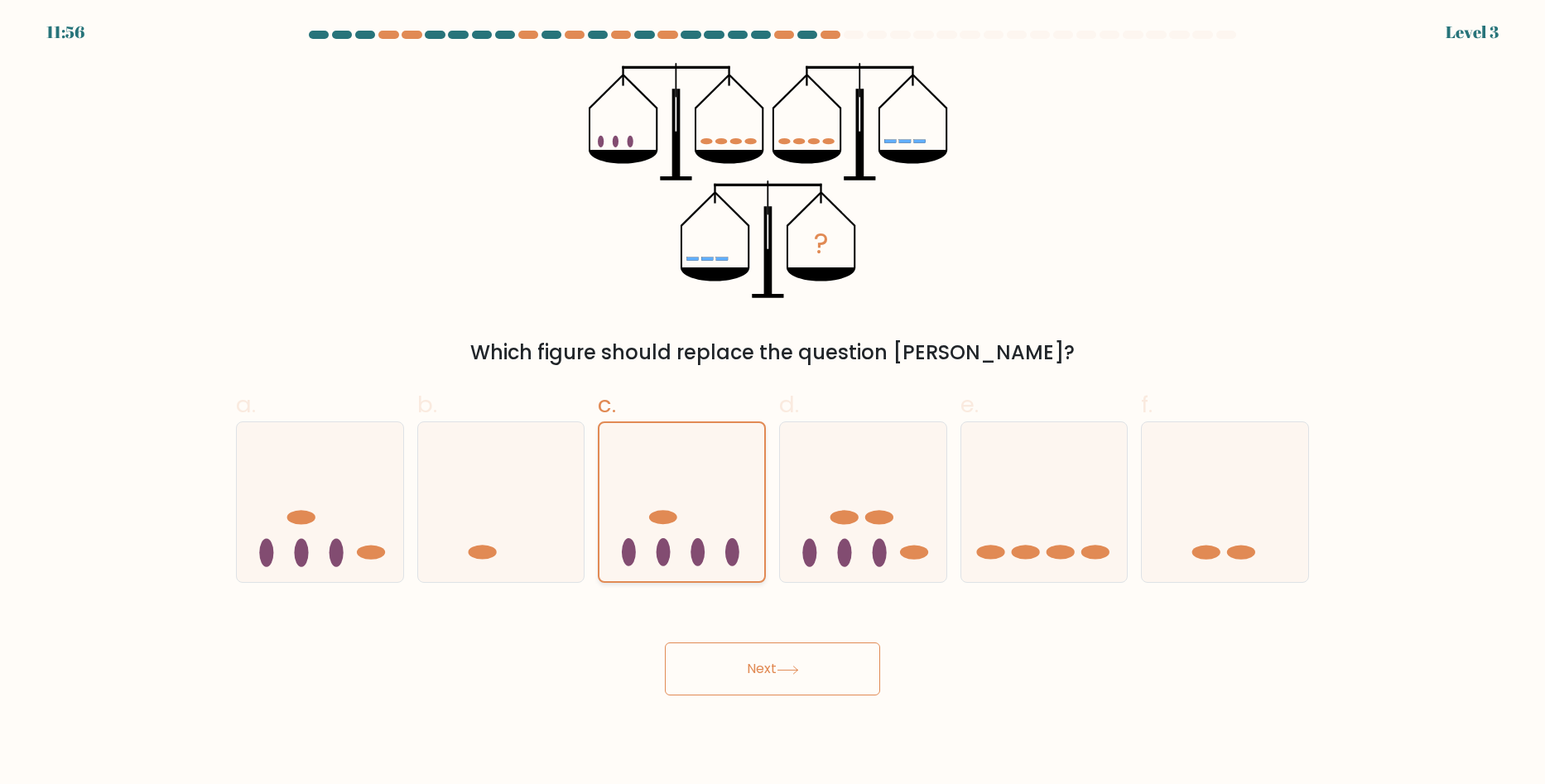
click at [772, 403] on input "c." at bounding box center [772, 398] width 1 height 11
click at [759, 666] on button "Next" at bounding box center [772, 669] width 215 height 53
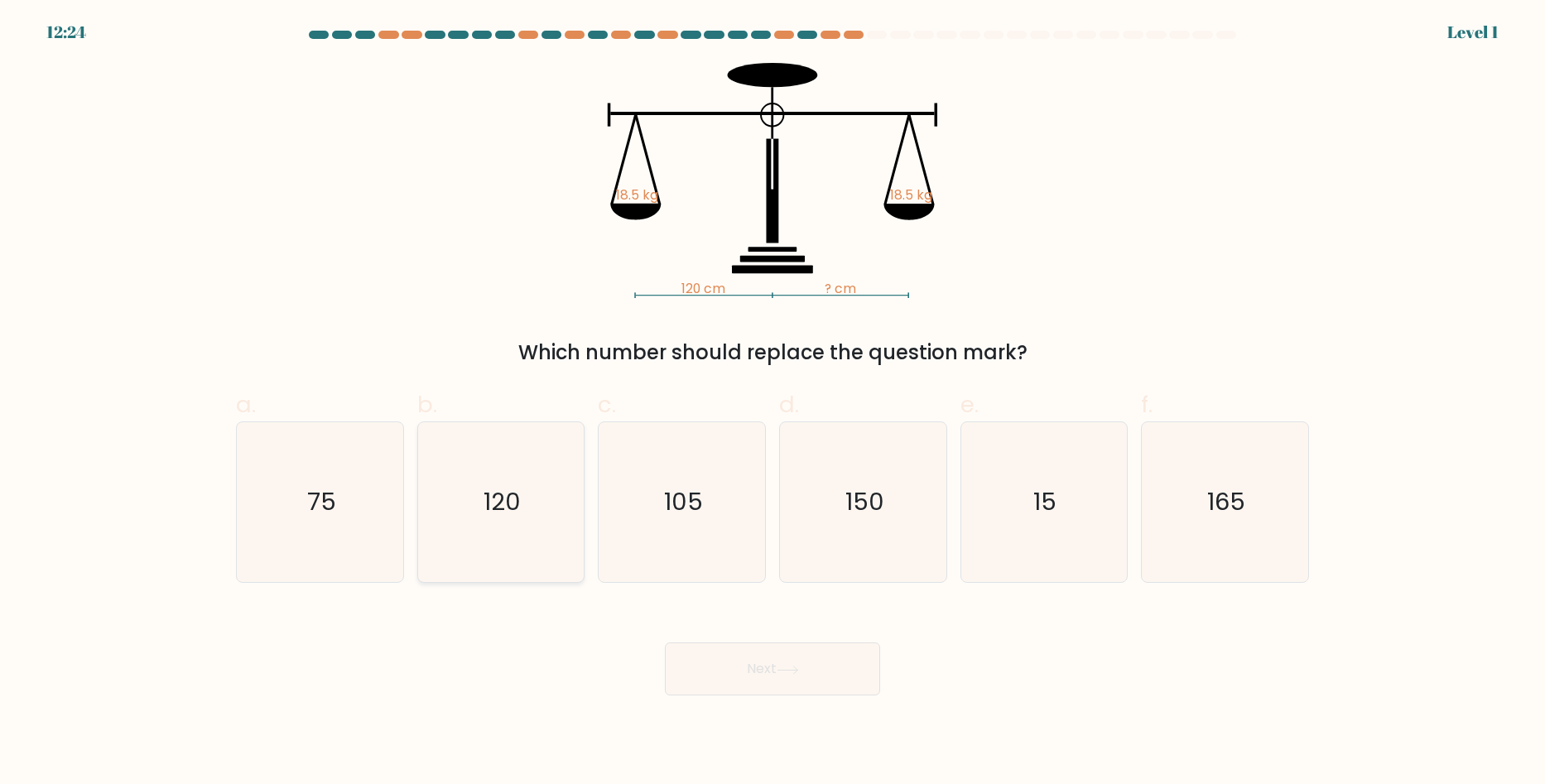
click at [430, 483] on icon "120" at bounding box center [501, 503] width 160 height 160
click at [772, 403] on input "b. 120" at bounding box center [772, 398] width 1 height 11
radio input "true"
click at [720, 672] on button "Next" at bounding box center [772, 669] width 215 height 53
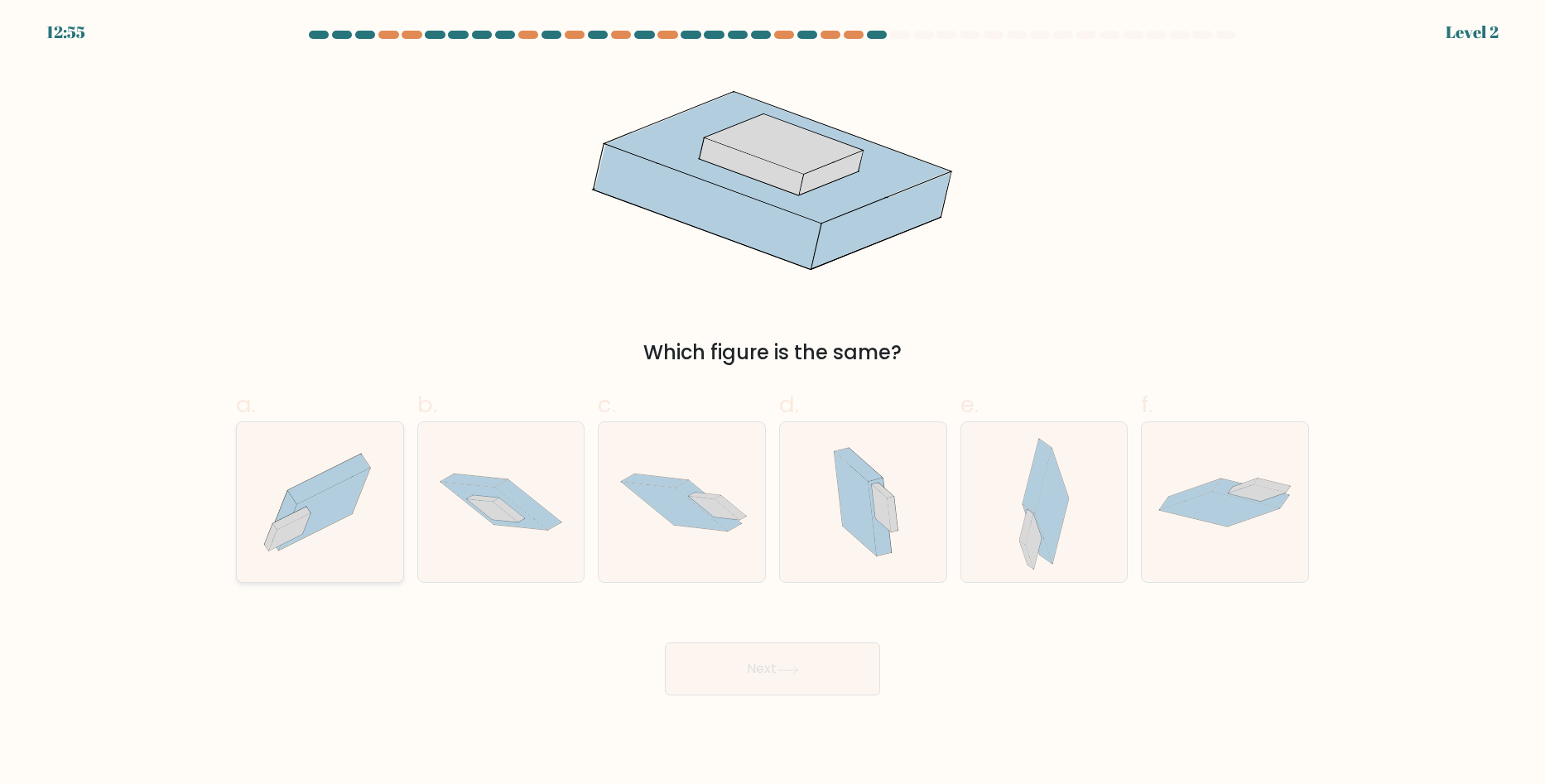
click at [319, 494] on icon at bounding box center [329, 479] width 82 height 50
click at [772, 403] on input "a." at bounding box center [772, 398] width 1 height 11
radio input "true"
click at [756, 666] on button "Next" at bounding box center [772, 669] width 215 height 53
